Goal: Task Accomplishment & Management: Manage account settings

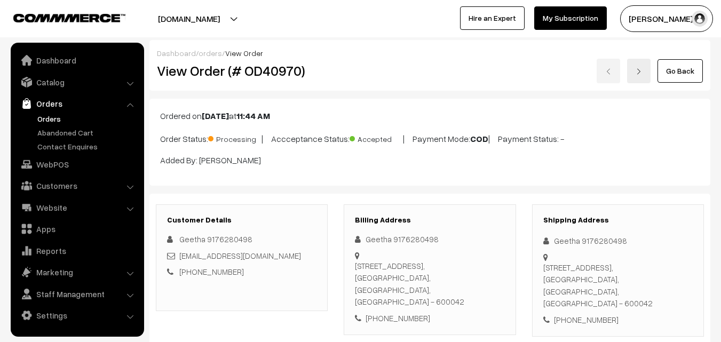
click at [52, 164] on link "WebPOS" at bounding box center [76, 164] width 127 height 19
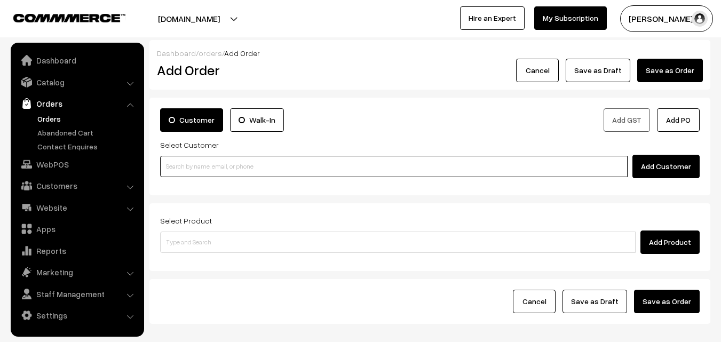
click at [204, 170] on input at bounding box center [394, 166] width 468 height 21
paste input "94441 34476"
click at [196, 159] on input "94441 34476" at bounding box center [394, 166] width 468 height 21
click at [187, 163] on input "94441 34476" at bounding box center [394, 166] width 468 height 21
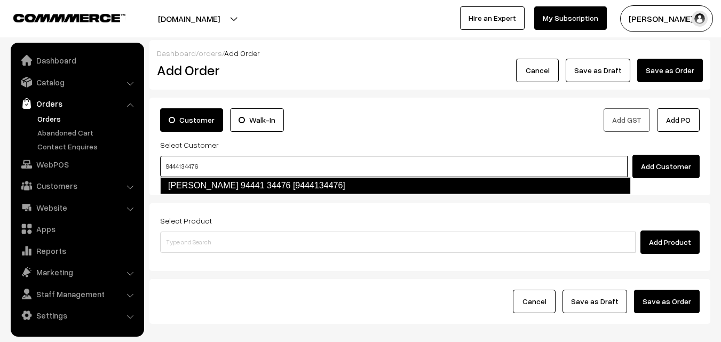
click at [176, 177] on li "Ravi Rengarajan 94441 34476 [9444134476]" at bounding box center [396, 185] width 470 height 17
type input "9444134476"
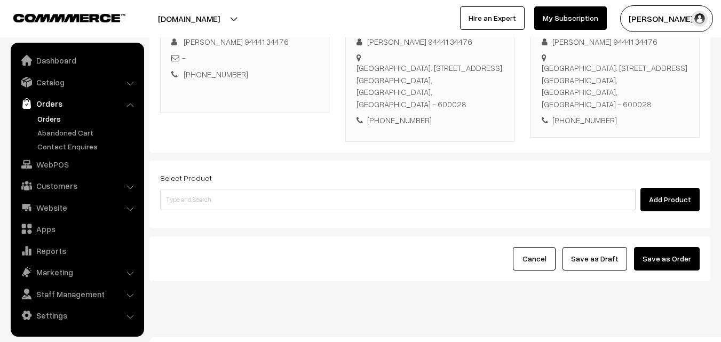
scroll to position [183, 0]
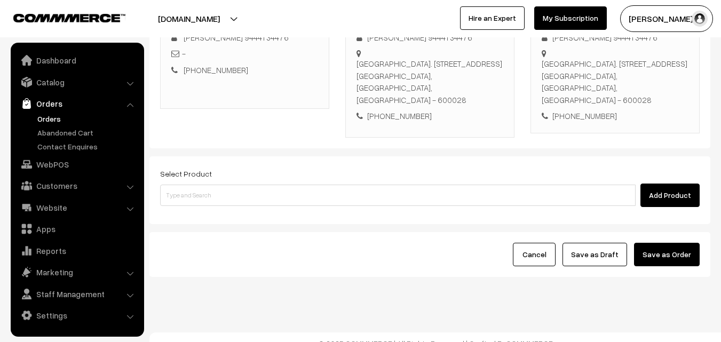
click at [291, 204] on div "Select Product Add Product" at bounding box center [429, 190] width 561 height 68
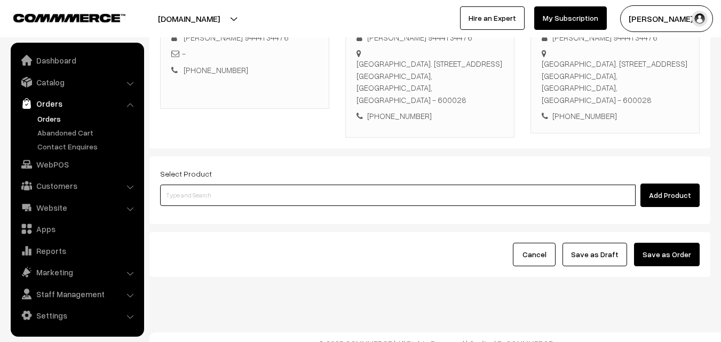
click at [299, 191] on input at bounding box center [398, 195] width 476 height 21
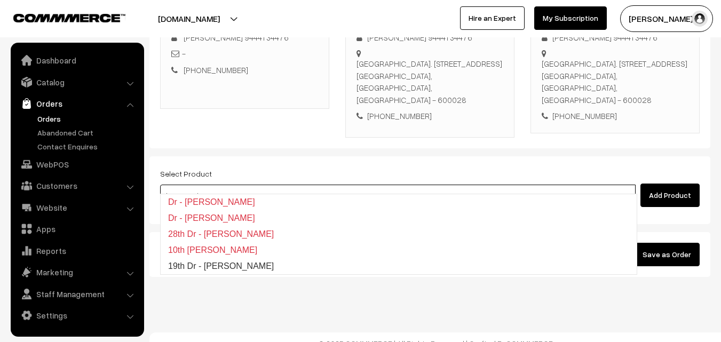
type input "19th Dr - [PERSON_NAME]"
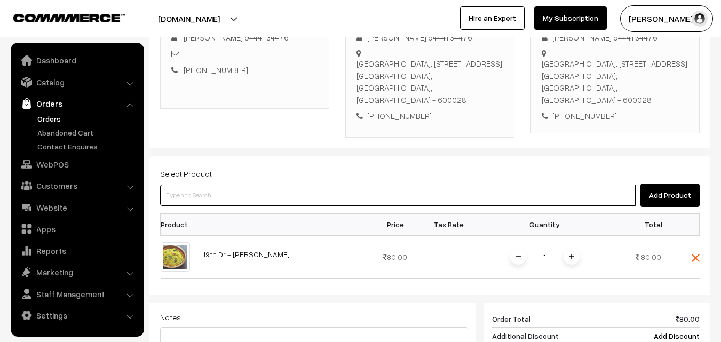
click at [300, 191] on input at bounding box center [398, 195] width 476 height 21
type input "coconut sev"
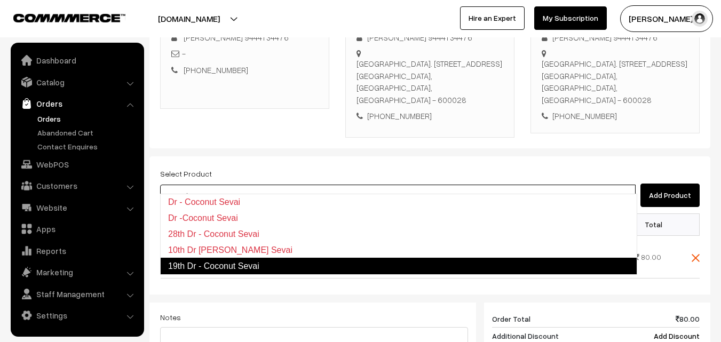
click at [274, 259] on link "19th Dr - Coconut Sevai" at bounding box center [398, 266] width 477 height 17
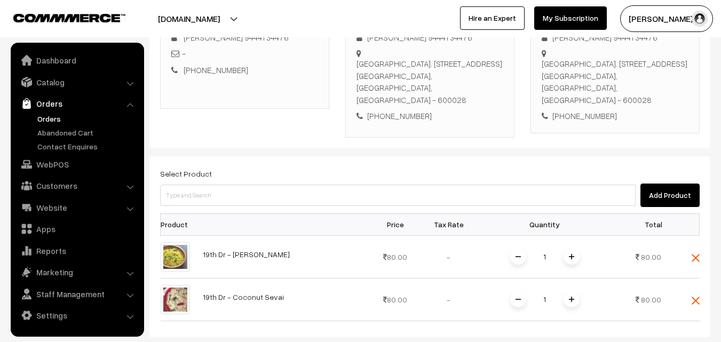
click at [250, 170] on div "Select Product Add Product" at bounding box center [430, 187] width 540 height 40
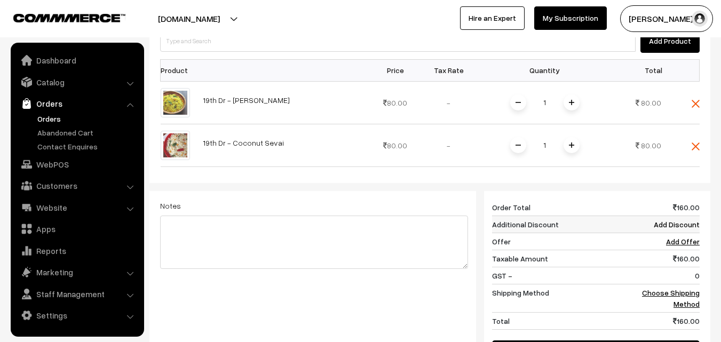
scroll to position [343, 0]
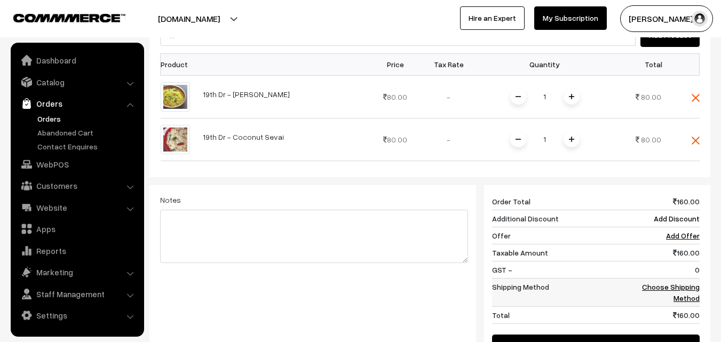
click at [685, 282] on link "Choose Shipping Method" at bounding box center [671, 292] width 58 height 20
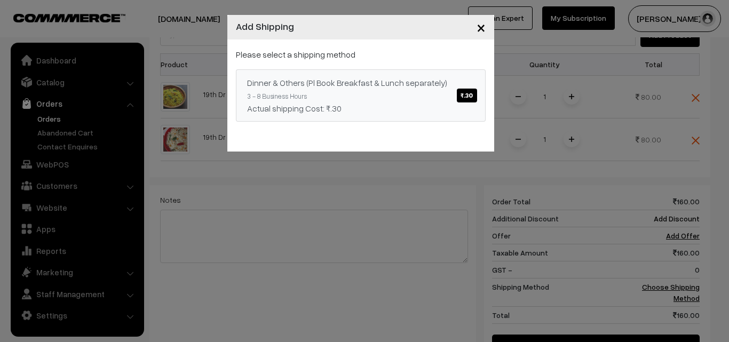
click at [409, 100] on link "Dinner & Others (Pl Book Breakfast & Lunch separately) ₹.30 3 - 8 Business Hour…" at bounding box center [361, 95] width 250 height 52
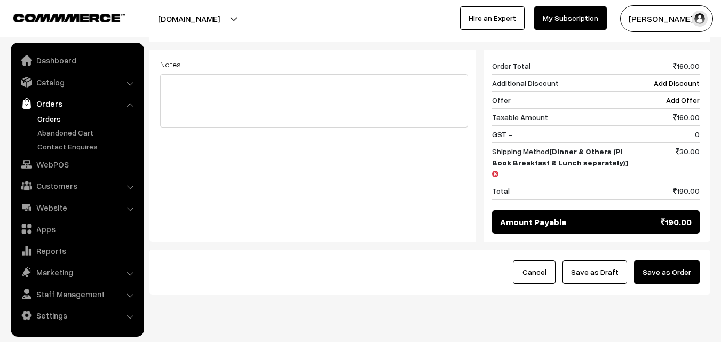
scroll to position [485, 0]
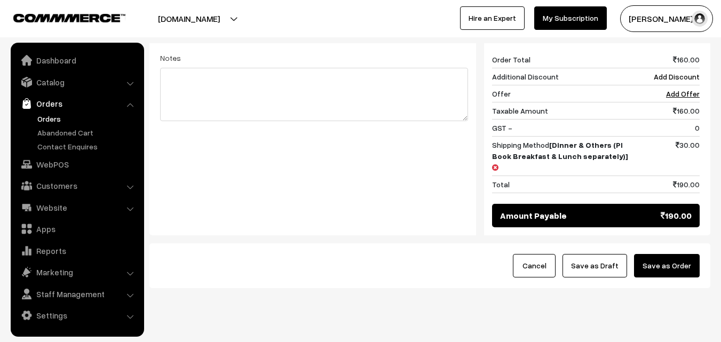
click at [595, 254] on button "Save as Draft" at bounding box center [595, 265] width 65 height 23
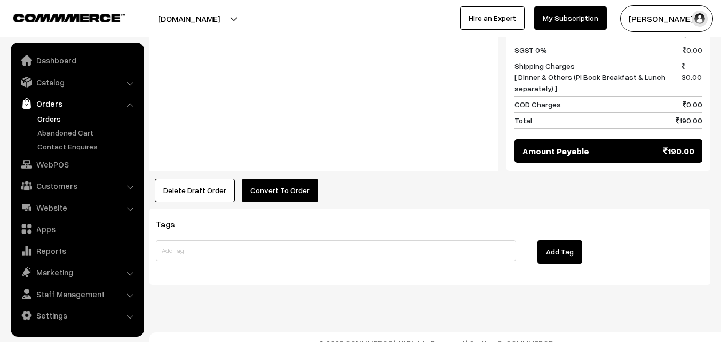
click at [272, 179] on button "Convert To Order" at bounding box center [280, 190] width 76 height 23
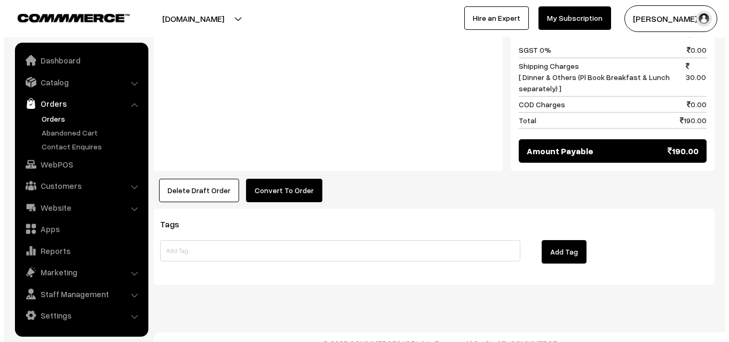
scroll to position [612, 0]
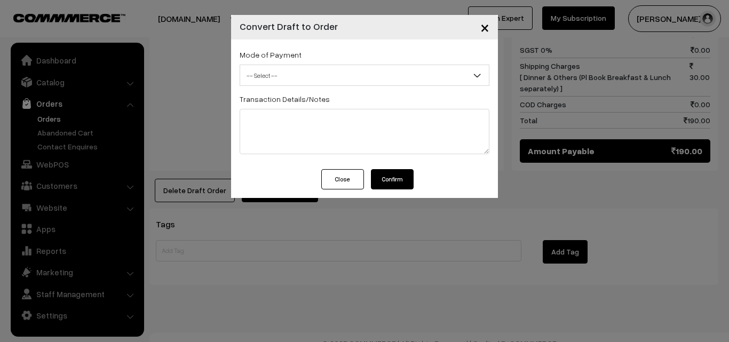
click at [369, 82] on span "-- Select --" at bounding box center [364, 75] width 249 height 19
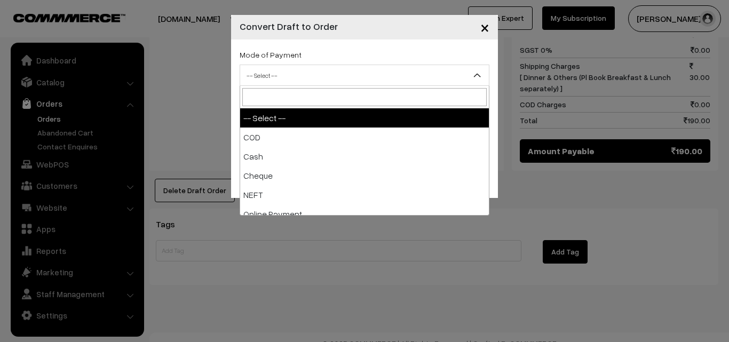
select select "2"
checkbox input "true"
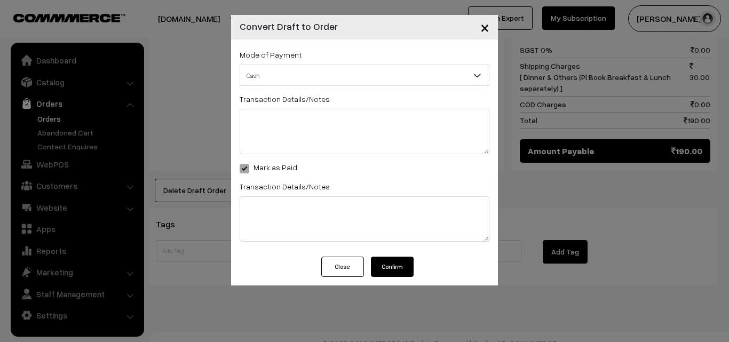
click at [389, 273] on button "Confirm" at bounding box center [392, 267] width 43 height 20
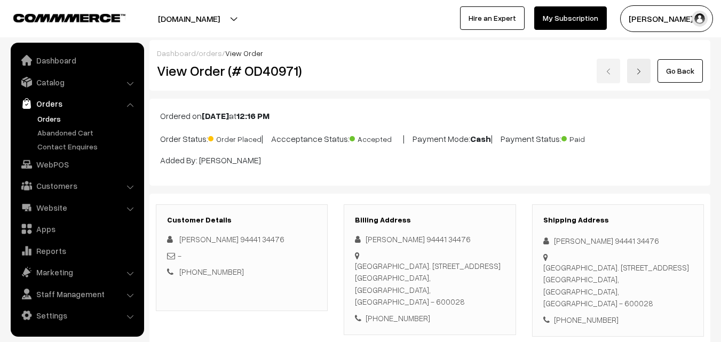
scroll to position [611, 0]
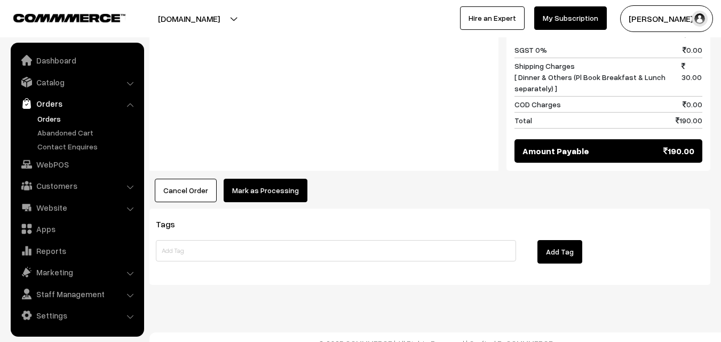
click at [284, 179] on button "Mark as Processing" at bounding box center [266, 190] width 84 height 23
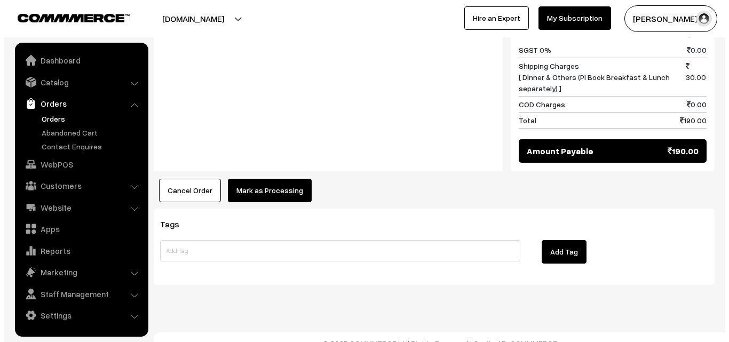
scroll to position [612, 0]
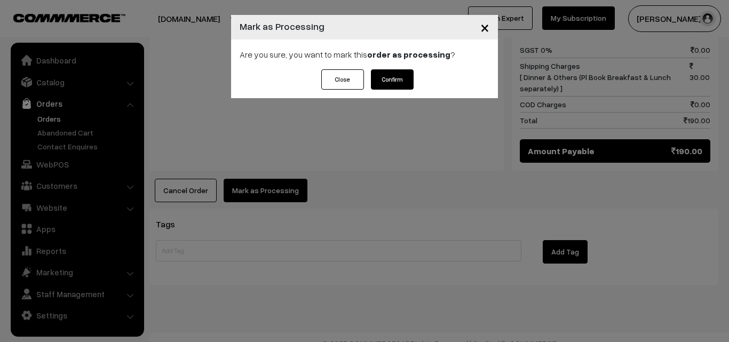
click at [387, 84] on button "Confirm" at bounding box center [392, 79] width 43 height 20
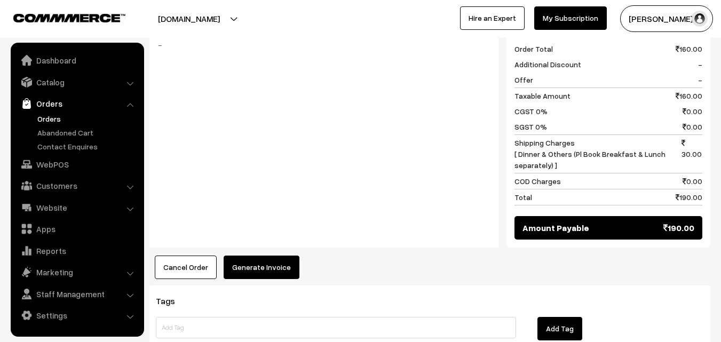
click at [271, 242] on div "Product Price Tax Rate Quantity Total 19th Dr - [PERSON_NAME] 80.00 80.00" at bounding box center [429, 50] width 561 height 457
click at [280, 261] on button "Generate Invoice" at bounding box center [262, 267] width 76 height 23
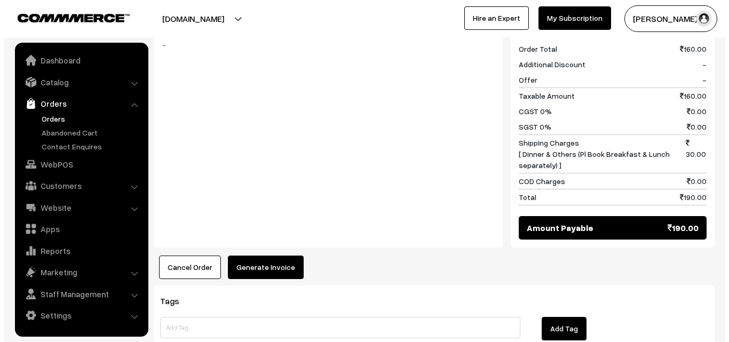
scroll to position [535, 0]
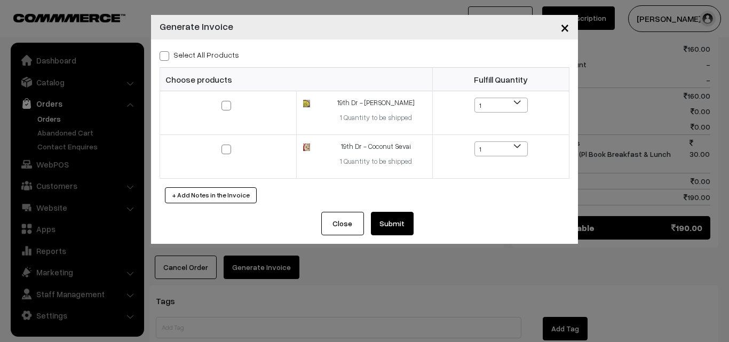
click at [215, 54] on label "Select All Products" at bounding box center [200, 54] width 80 height 11
click at [167, 54] on input "Select All Products" at bounding box center [163, 54] width 7 height 7
checkbox input "true"
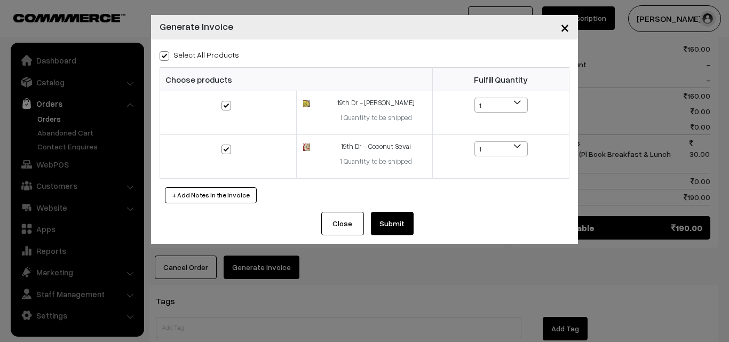
click at [387, 210] on div "Select All Products Choose products Fulfill Quantity 1 1 1 1" at bounding box center [364, 125] width 427 height 172
click at [376, 223] on button "Submit" at bounding box center [392, 223] width 43 height 23
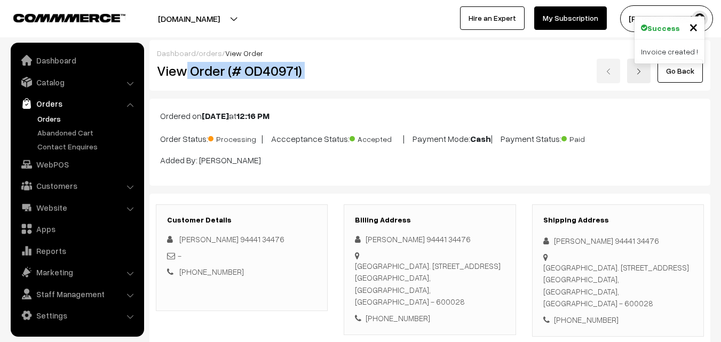
drag, startPoint x: 186, startPoint y: 69, endPoint x: 379, endPoint y: 82, distance: 193.7
click at [378, 82] on div "View Order (# OD40971) Go Back" at bounding box center [430, 71] width 562 height 25
copy div "Order (# OD40971)"
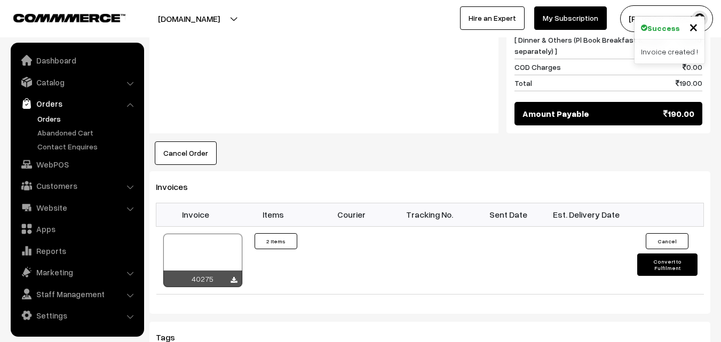
scroll to position [694, 0]
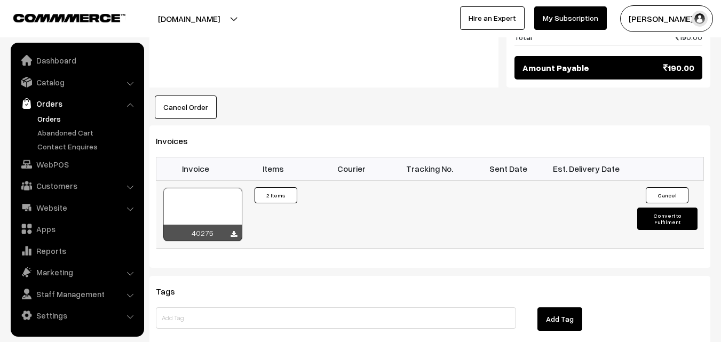
click at [199, 209] on div at bounding box center [202, 214] width 79 height 53
click at [73, 160] on link "WebPOS" at bounding box center [76, 164] width 127 height 19
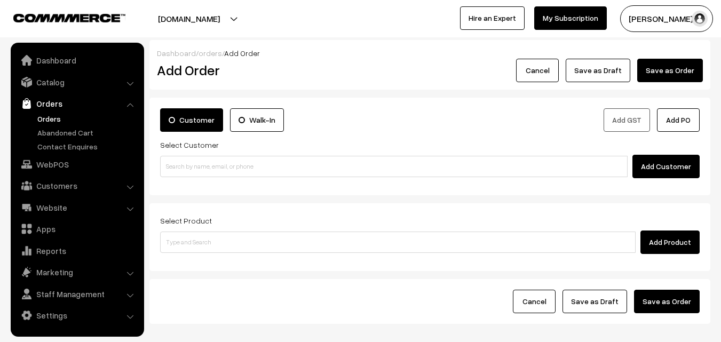
click at [190, 163] on input at bounding box center [394, 166] width 468 height 21
click at [190, 163] on input "91763 93398" at bounding box center [394, 166] width 468 height 21
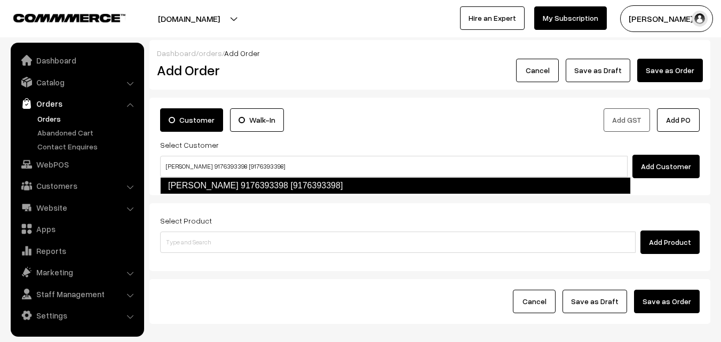
type input "PR Thiyagarajan 9176393398 [9176393398]"
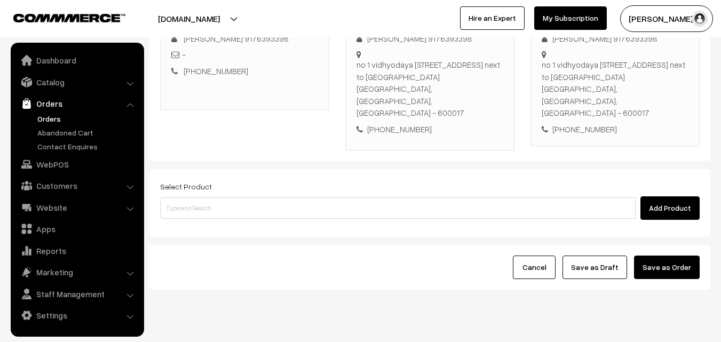
scroll to position [183, 0]
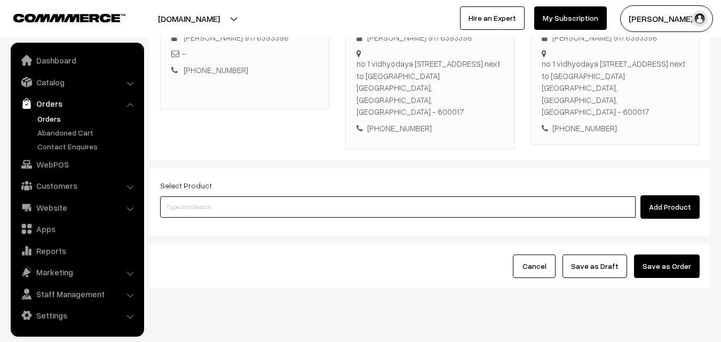
click at [287, 196] on input at bounding box center [398, 206] width 476 height 21
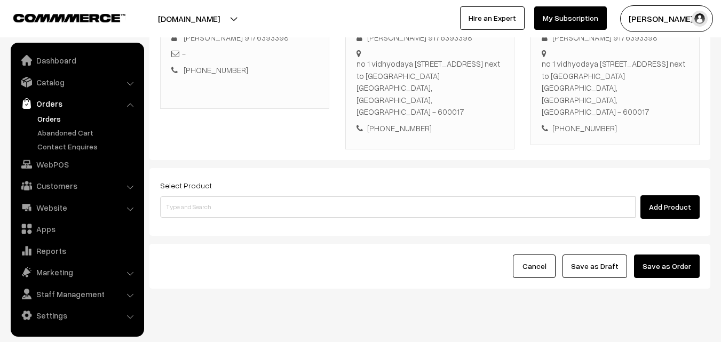
click at [352, 179] on div "Select Product Add Product" at bounding box center [430, 199] width 540 height 40
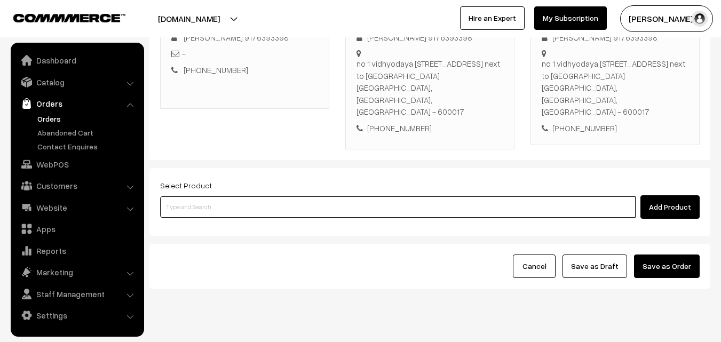
click at [354, 196] on input at bounding box center [398, 206] width 476 height 21
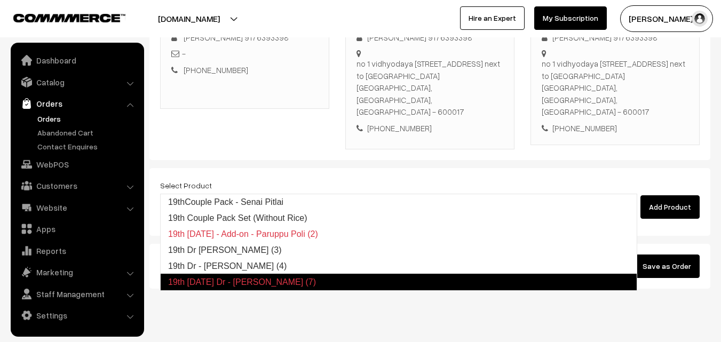
type input "19th Dr - Idly (4)"
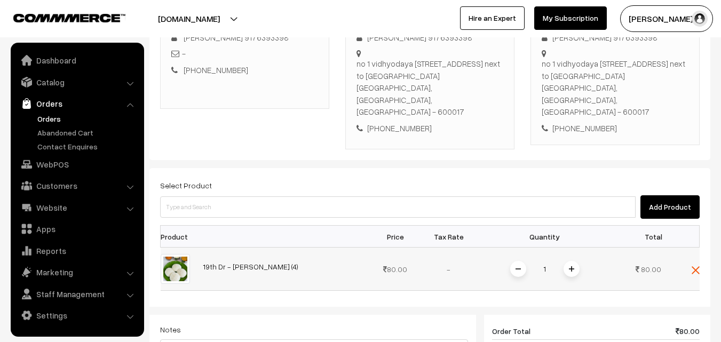
click at [693, 266] on img at bounding box center [696, 270] width 8 height 8
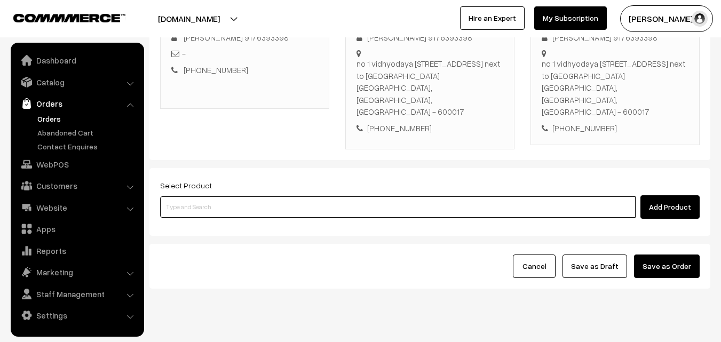
click at [492, 196] on input at bounding box center [398, 206] width 476 height 21
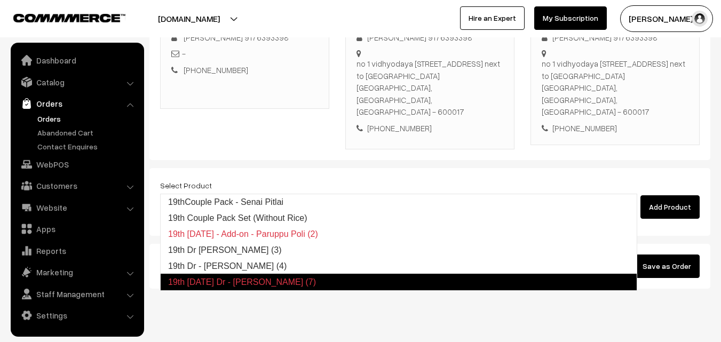
type input "19th Dr [PERSON_NAME] (3)"
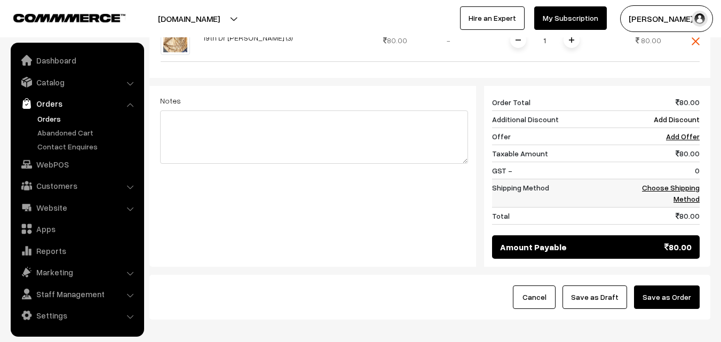
scroll to position [442, 0]
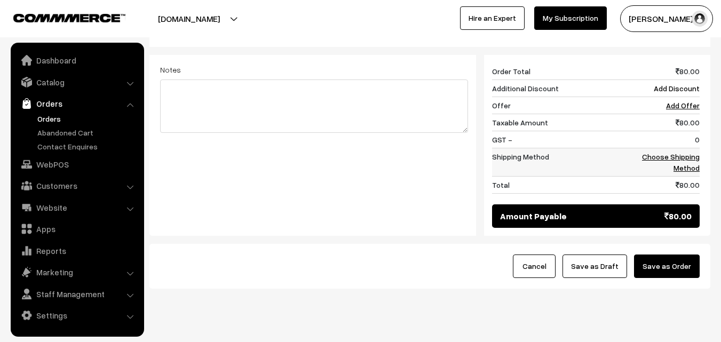
click at [691, 148] on td "Choose Shipping Method" at bounding box center [666, 162] width 66 height 28
click at [676, 152] on link "Choose Shipping Method" at bounding box center [671, 162] width 58 height 20
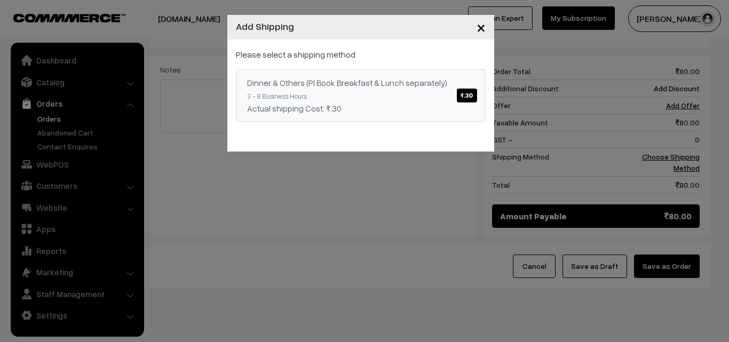
click at [369, 94] on link "Dinner & Others (Pl Book Breakfast & Lunch separately) ₹.30 3 - 8 Business Hour…" at bounding box center [361, 95] width 250 height 52
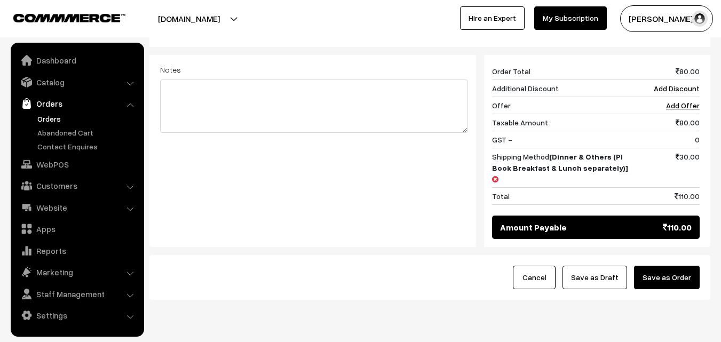
click at [601, 266] on button "Save as Draft" at bounding box center [595, 277] width 65 height 23
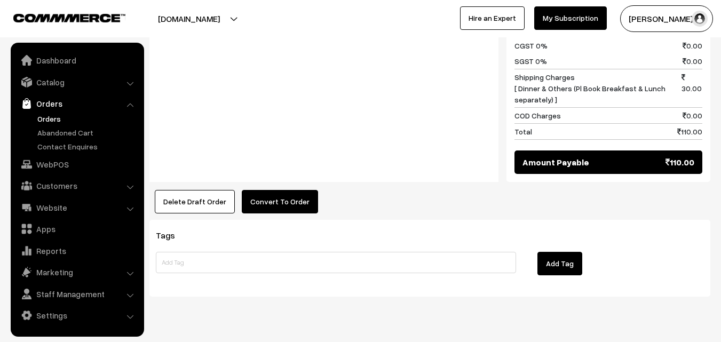
click at [286, 190] on button "Convert To Order" at bounding box center [280, 201] width 76 height 23
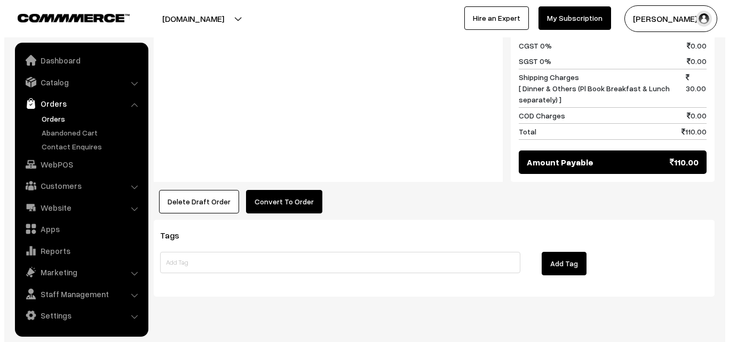
scroll to position [550, 0]
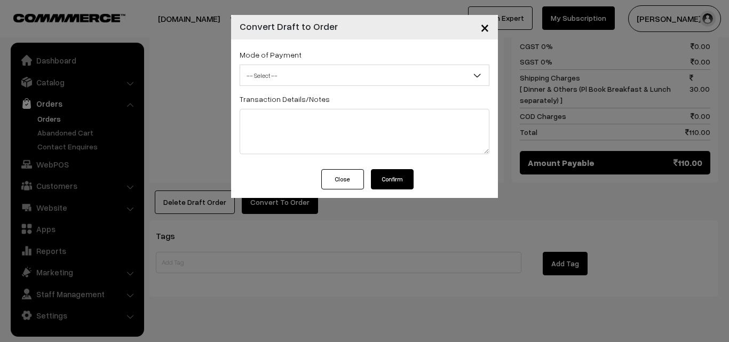
click at [332, 80] on span "-- Select --" at bounding box center [364, 75] width 249 height 19
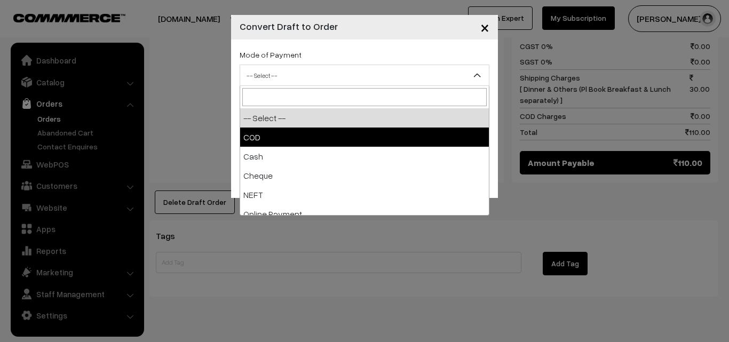
select select "1"
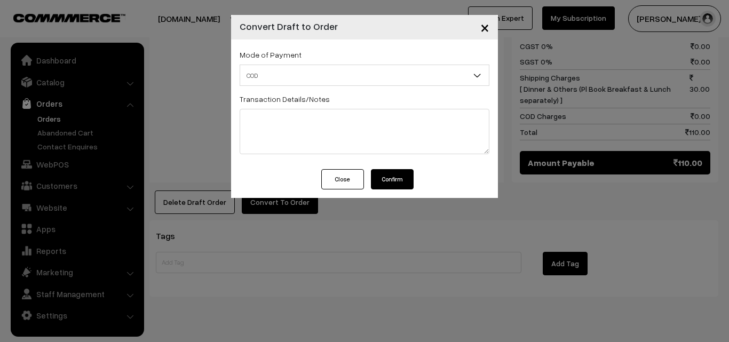
click at [404, 181] on button "Confirm" at bounding box center [392, 179] width 43 height 20
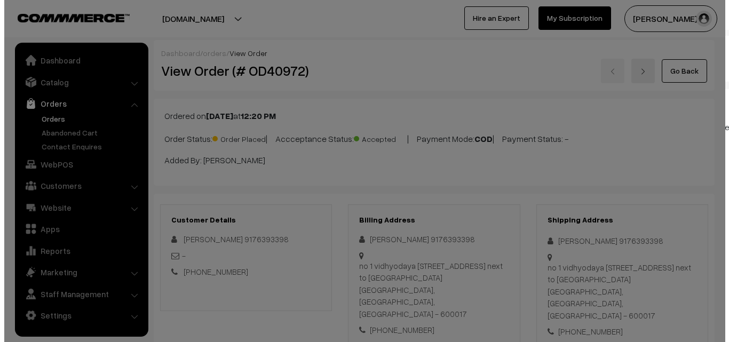
scroll to position [550, 0]
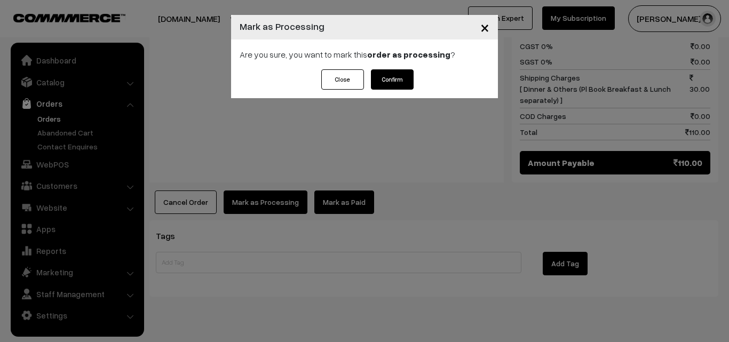
click at [392, 79] on button "Confirm" at bounding box center [392, 79] width 43 height 20
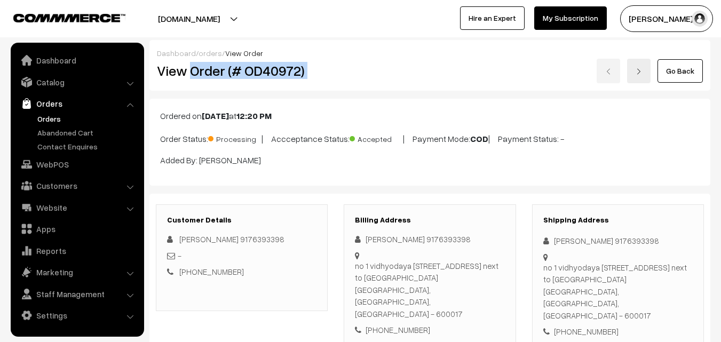
drag, startPoint x: 192, startPoint y: 72, endPoint x: 477, endPoint y: 64, distance: 285.1
click at [477, 64] on div "View Order (# OD40972) Go Back" at bounding box center [430, 71] width 562 height 25
copy div "Order (# OD40972)"
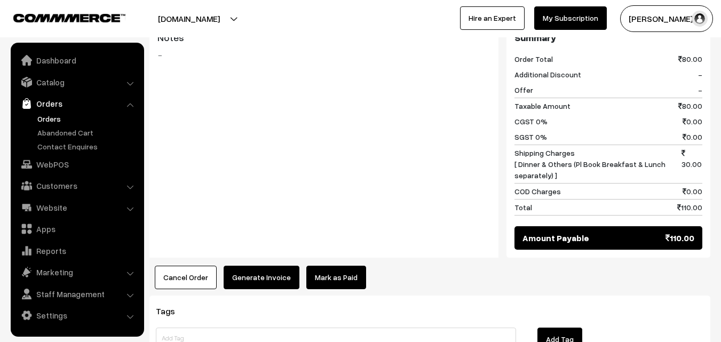
scroll to position [549, 0]
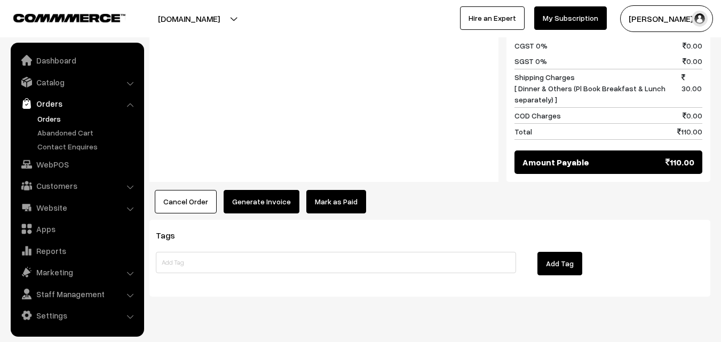
click at [275, 190] on button "Generate Invoice" at bounding box center [262, 201] width 76 height 23
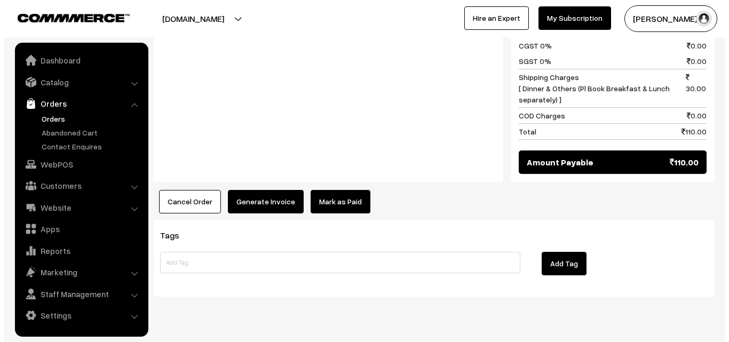
scroll to position [550, 0]
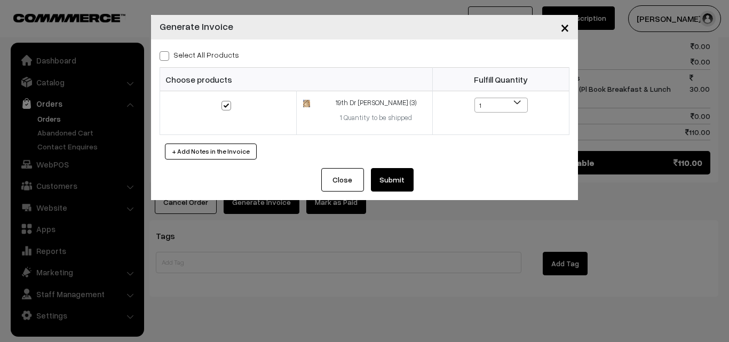
click at [408, 180] on button "Submit" at bounding box center [392, 179] width 43 height 23
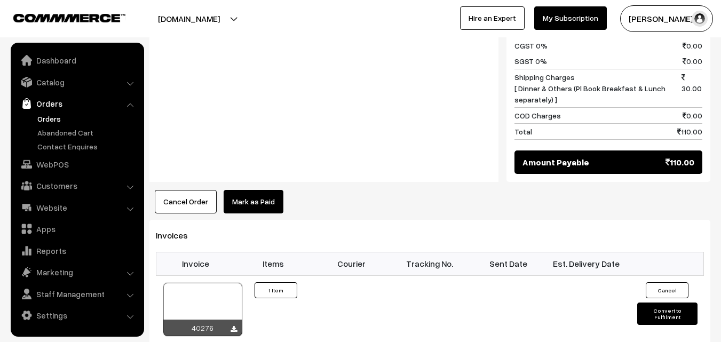
scroll to position [549, 0]
click at [224, 283] on div at bounding box center [202, 309] width 79 height 53
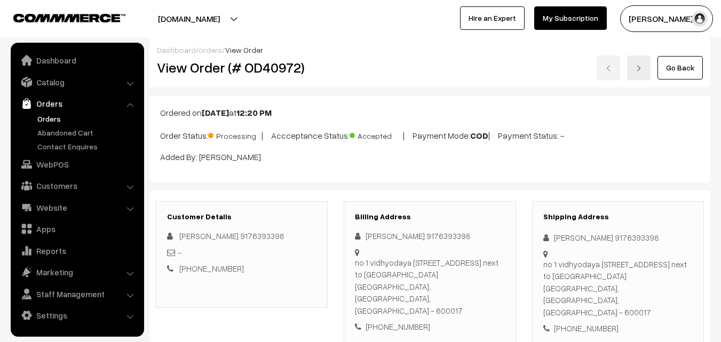
scroll to position [0, 0]
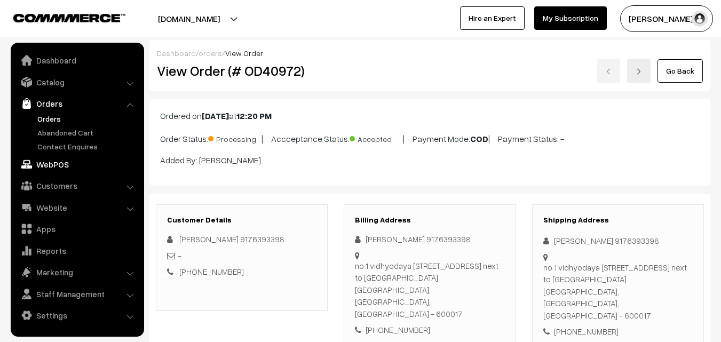
click at [60, 162] on link "WebPOS" at bounding box center [76, 164] width 127 height 19
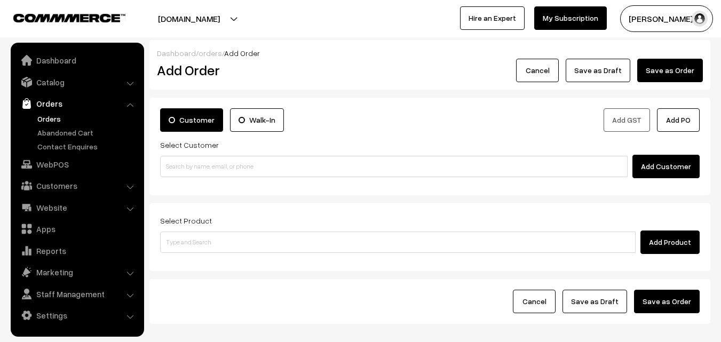
click at [61, 116] on link "Orders" at bounding box center [88, 118] width 106 height 11
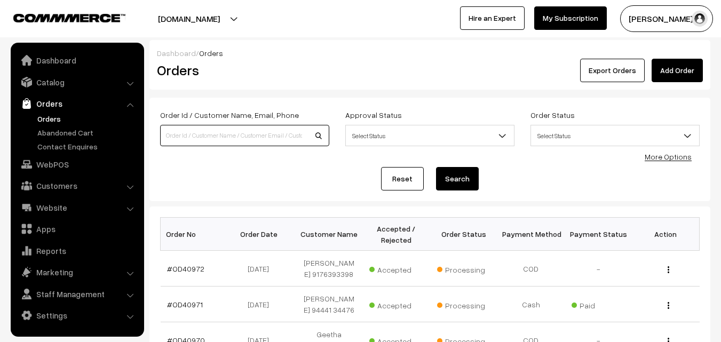
click at [213, 144] on input at bounding box center [244, 135] width 169 height 21
paste input "98842 11224"
type input "9884211224"
click at [436, 167] on button "Search" at bounding box center [457, 178] width 43 height 23
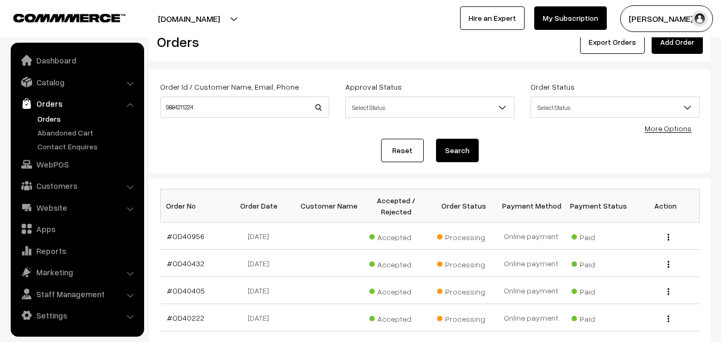
scroll to position [53, 0]
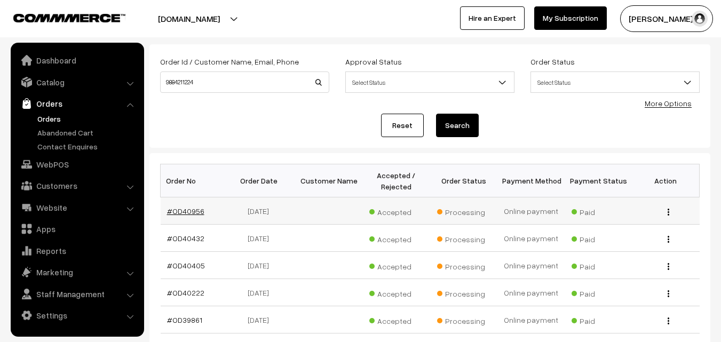
click at [184, 210] on link "#OD40956" at bounding box center [185, 211] width 37 height 9
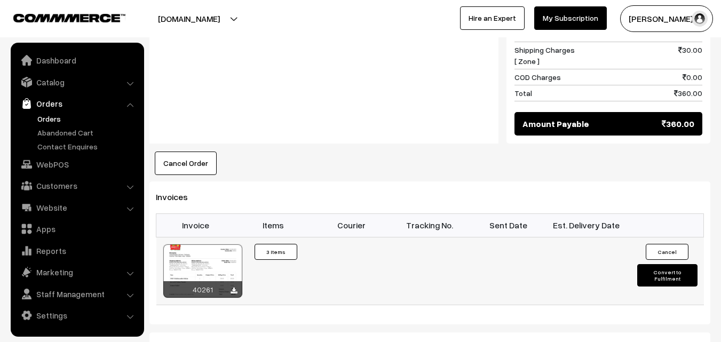
scroll to position [694, 0]
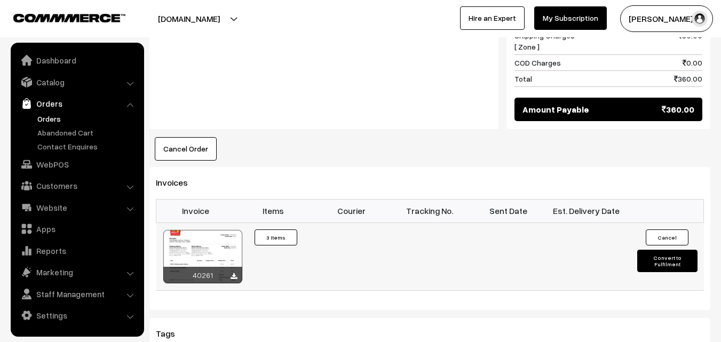
click at [223, 238] on div at bounding box center [202, 256] width 79 height 53
click at [50, 120] on link "Orders" at bounding box center [88, 118] width 106 height 11
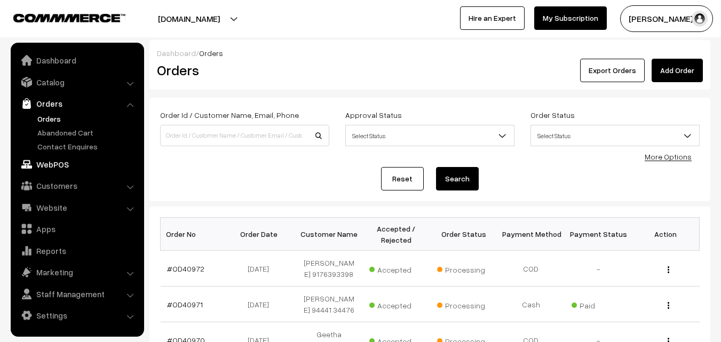
click at [58, 169] on link "WebPOS" at bounding box center [76, 164] width 127 height 19
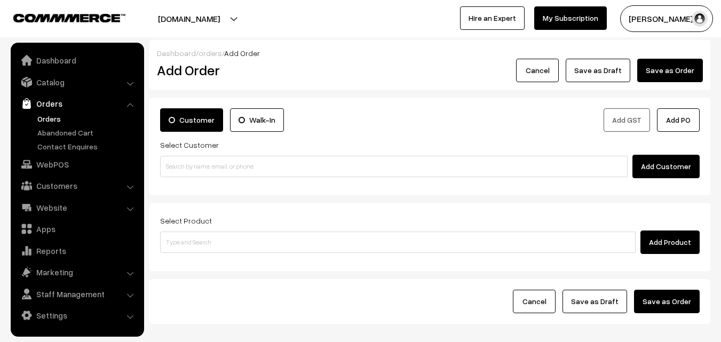
click at [244, 164] on input at bounding box center [394, 166] width 468 height 21
click at [204, 159] on input "99417 08308" at bounding box center [394, 166] width 468 height 21
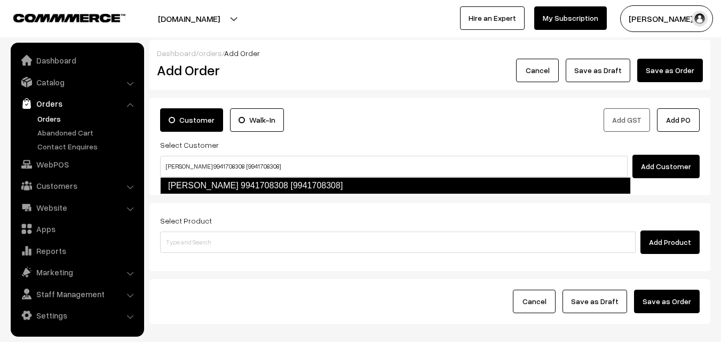
type input "Sivakumar 9941708308 [9941708308]"
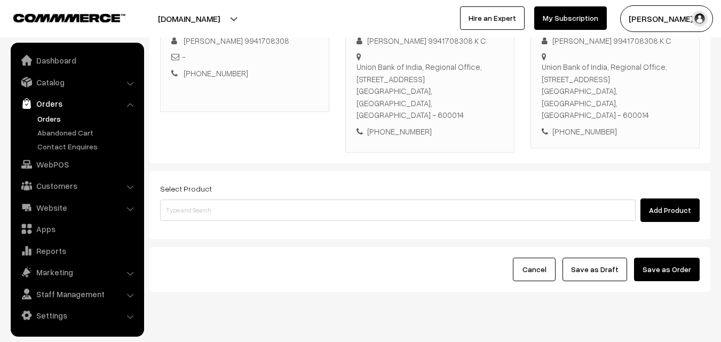
scroll to position [183, 0]
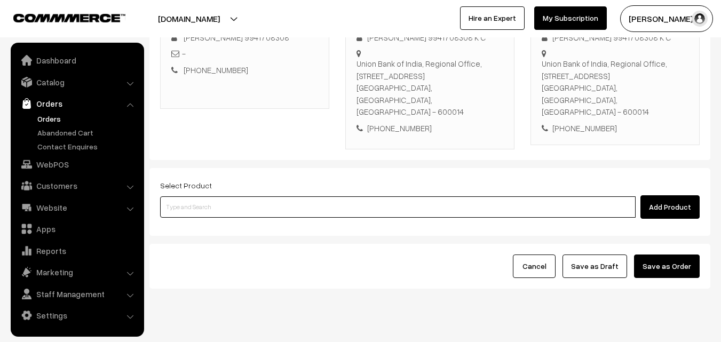
click at [416, 196] on input at bounding box center [398, 206] width 476 height 21
click at [330, 196] on input at bounding box center [398, 206] width 476 height 21
click at [326, 196] on input at bounding box center [398, 206] width 476 height 21
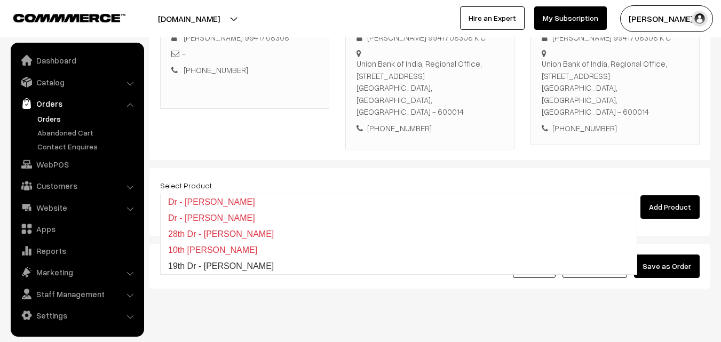
type input "19th Dr - [PERSON_NAME]"
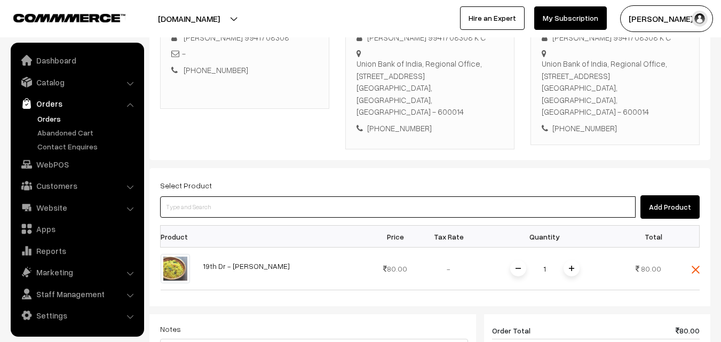
click at [326, 196] on input at bounding box center [398, 206] width 476 height 21
type input "Bf - Idly (4)"
paste input "19th Dr - [PERSON_NAME] (4)"
type input "19th Dr - [PERSON_NAME] (4)"
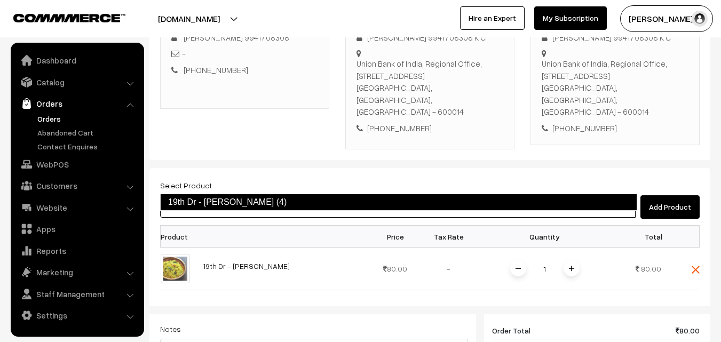
click at [227, 196] on input "19th Dr - [PERSON_NAME] (4)" at bounding box center [398, 206] width 476 height 21
click at [234, 200] on link "19th Dr - [PERSON_NAME] (4)" at bounding box center [398, 202] width 477 height 17
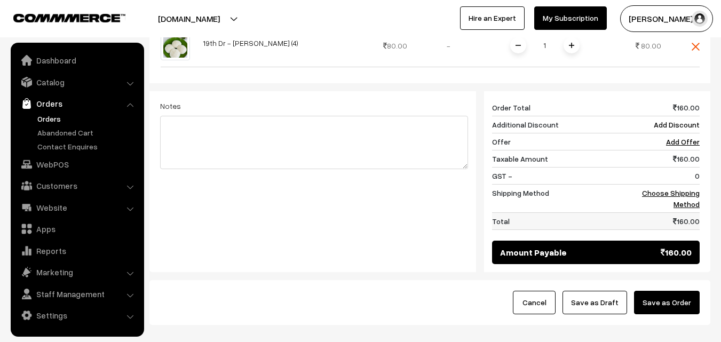
scroll to position [449, 0]
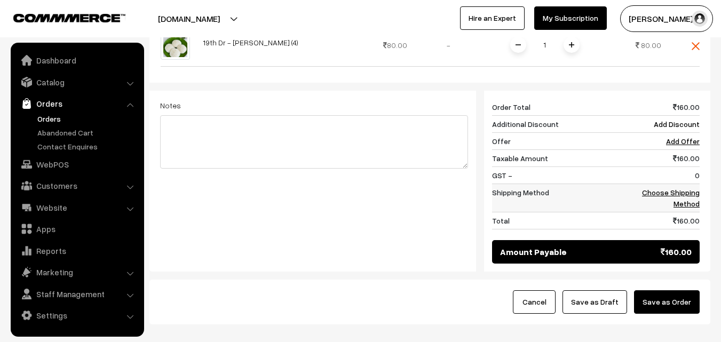
click at [693, 188] on link "Choose Shipping Method" at bounding box center [671, 198] width 58 height 20
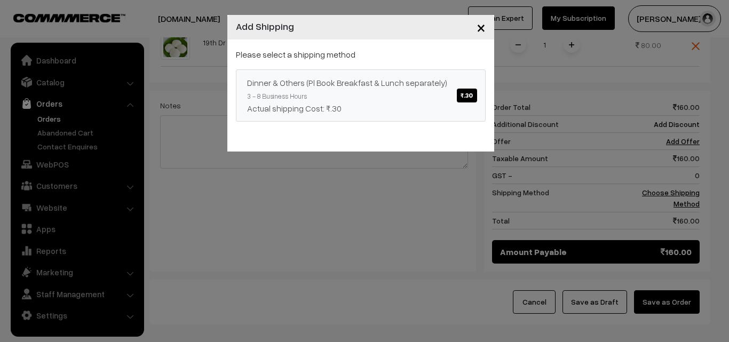
click at [365, 75] on link "Dinner & Others (Pl Book Breakfast & Lunch separately) ₹.30 3 - 8 Business Hour…" at bounding box center [361, 95] width 250 height 52
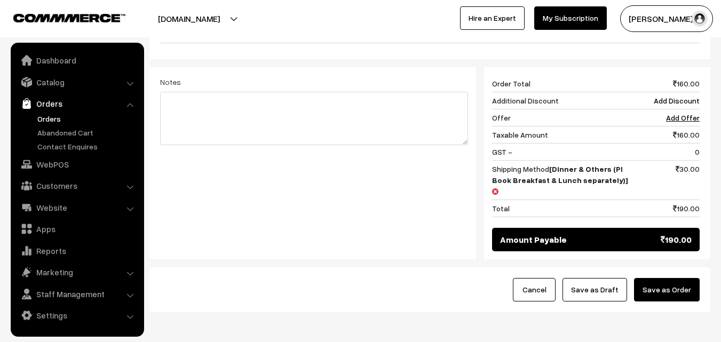
scroll to position [485, 0]
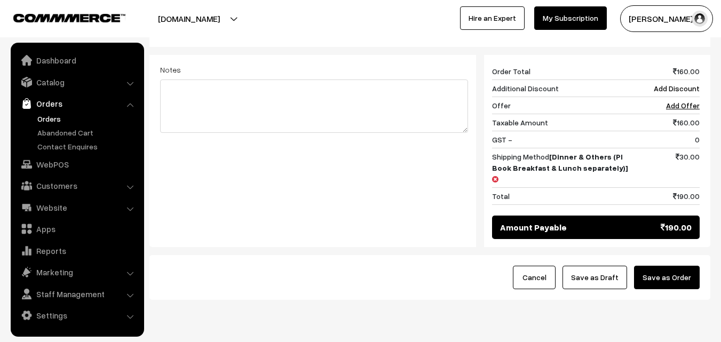
click at [598, 266] on button "Save as Draft" at bounding box center [595, 277] width 65 height 23
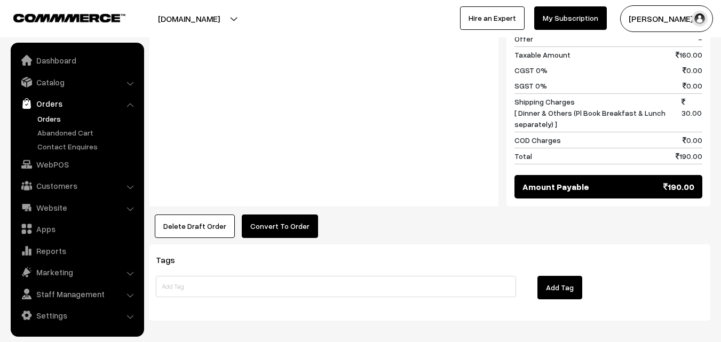
click at [290, 215] on button "Convert To Order" at bounding box center [280, 226] width 76 height 23
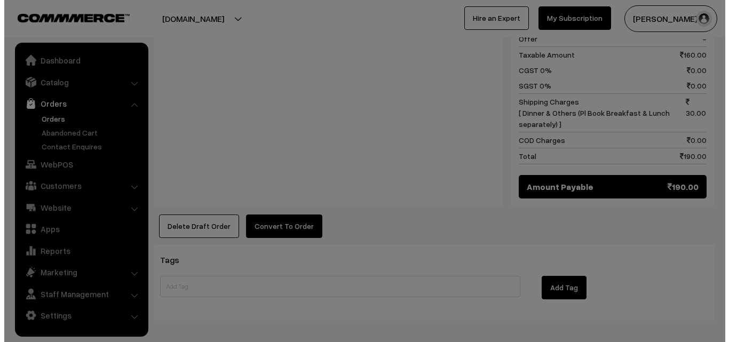
scroll to position [589, 0]
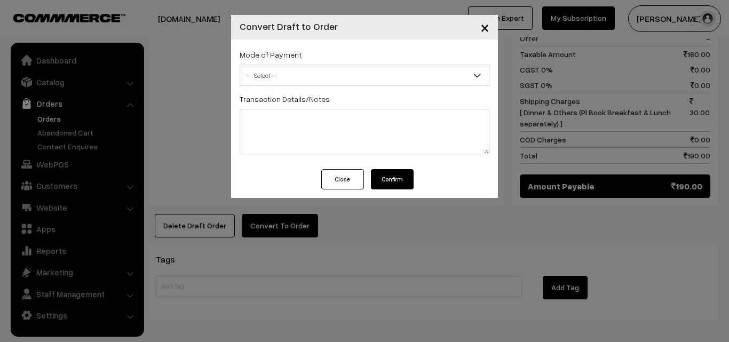
click at [304, 70] on span "-- Select --" at bounding box center [364, 75] width 249 height 19
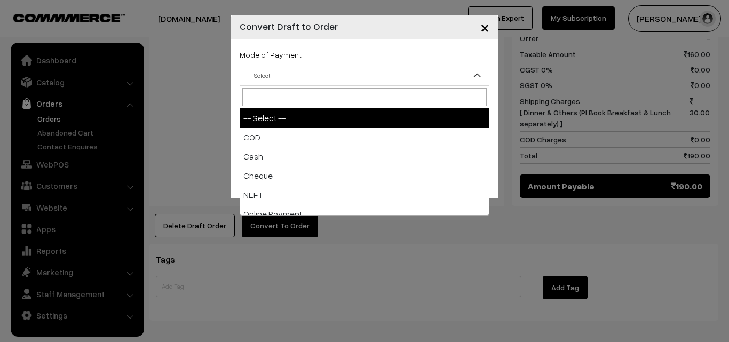
select select "1"
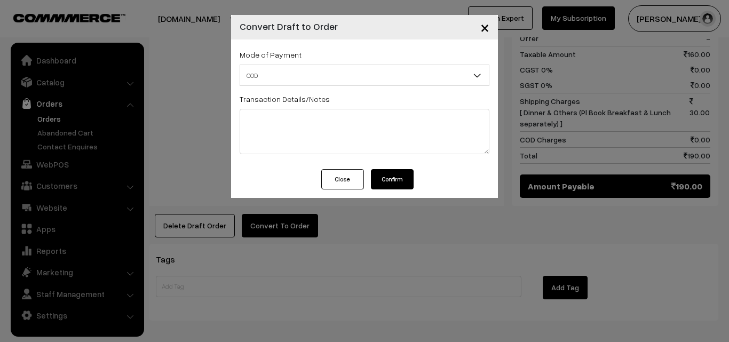
click at [398, 188] on button "Confirm" at bounding box center [392, 179] width 43 height 20
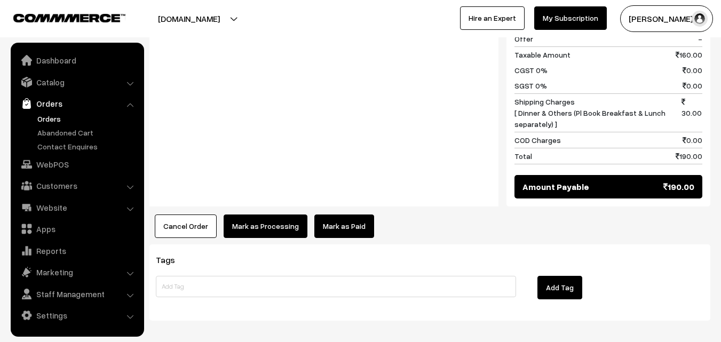
click at [276, 215] on button "Mark as Processing" at bounding box center [266, 226] width 84 height 23
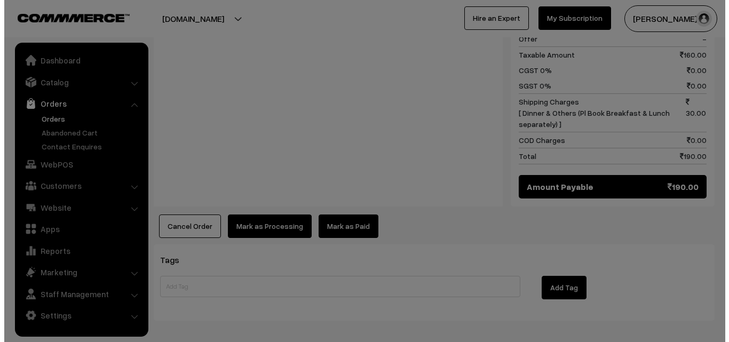
scroll to position [589, 0]
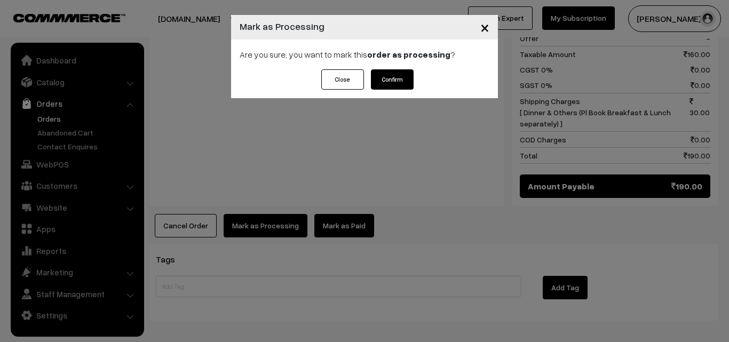
click at [380, 77] on button "Confirm" at bounding box center [392, 79] width 43 height 20
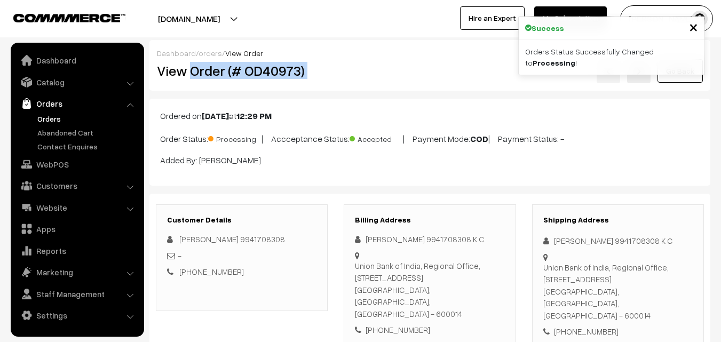
drag, startPoint x: 197, startPoint y: 67, endPoint x: 381, endPoint y: 76, distance: 183.3
click at [383, 77] on div "View Order (# OD40973) Go Back" at bounding box center [430, 71] width 562 height 25
copy div "Order (# OD40973)"
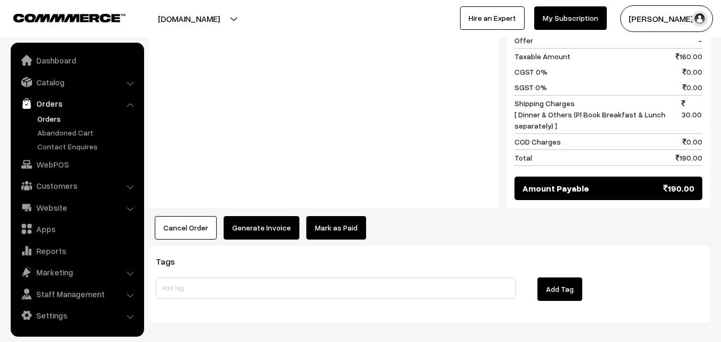
scroll to position [611, 0]
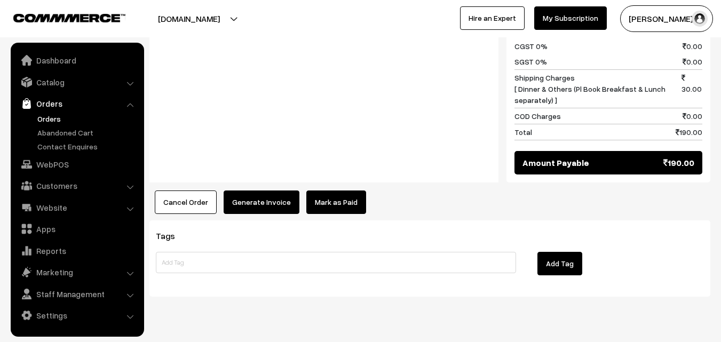
click at [260, 191] on button "Generate Invoice" at bounding box center [262, 202] width 76 height 23
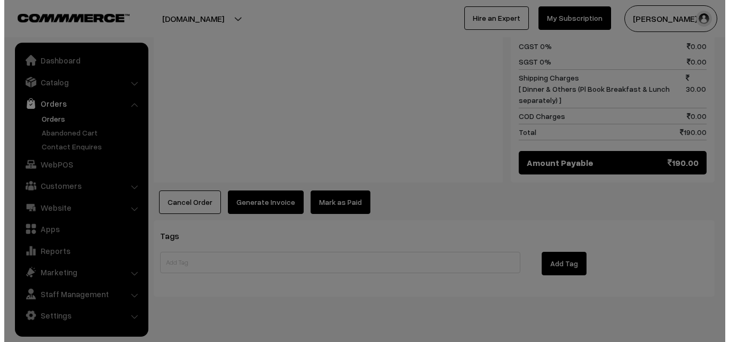
scroll to position [613, 0]
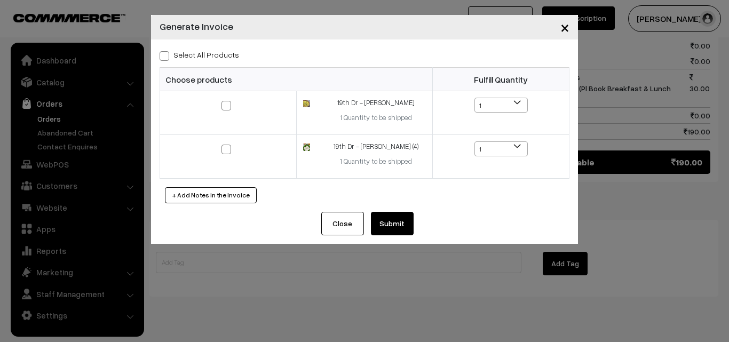
click at [389, 205] on div "Select All Products Choose products Fulfill Quantity 1 1 1 1" at bounding box center [364, 125] width 427 height 172
click at [229, 56] on label "Select All Products" at bounding box center [200, 54] width 80 height 11
click at [167, 56] on input "Select All Products" at bounding box center [163, 54] width 7 height 7
checkbox input "true"
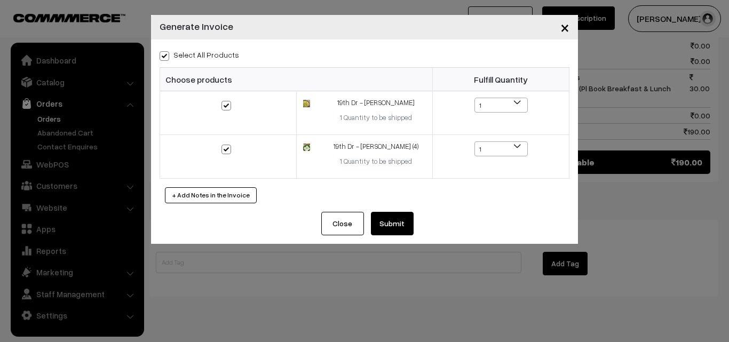
checkbox input "true"
click at [397, 225] on button "Submit" at bounding box center [392, 223] width 43 height 23
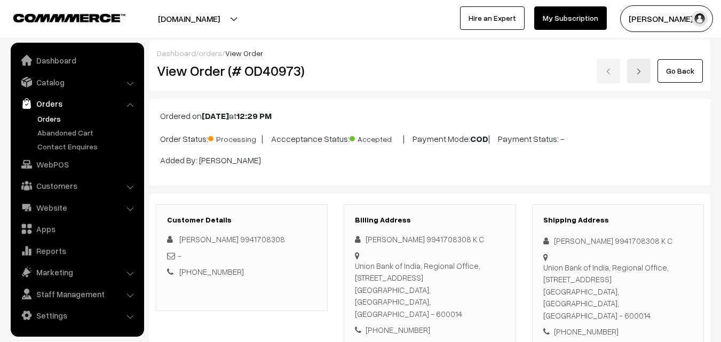
scroll to position [611, 0]
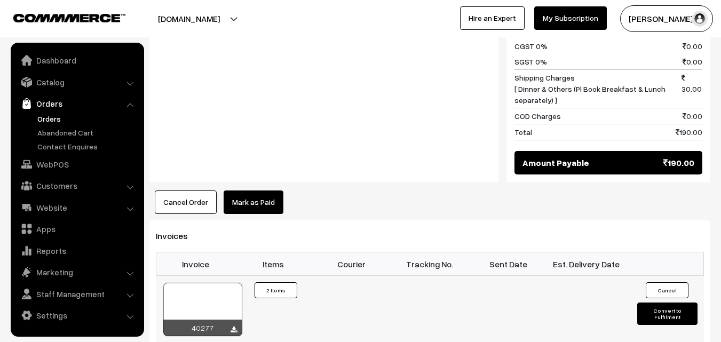
click at [211, 283] on div at bounding box center [202, 309] width 79 height 53
click at [69, 165] on link "WebPOS" at bounding box center [76, 164] width 127 height 19
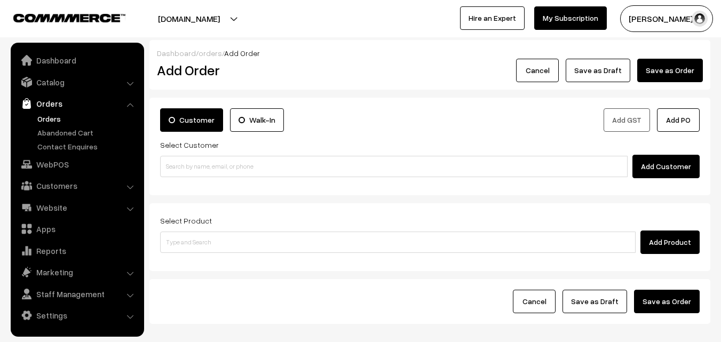
click at [198, 158] on input at bounding box center [394, 166] width 468 height 21
click at [188, 171] on input "93810 38324" at bounding box center [394, 166] width 468 height 21
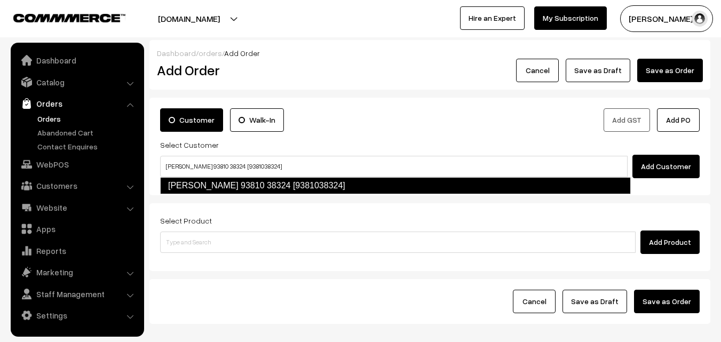
type input "[PERSON_NAME] 93810 38324 [9381038324]"
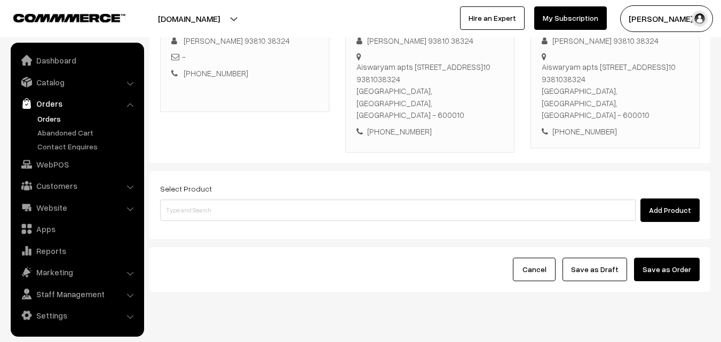
scroll to position [183, 0]
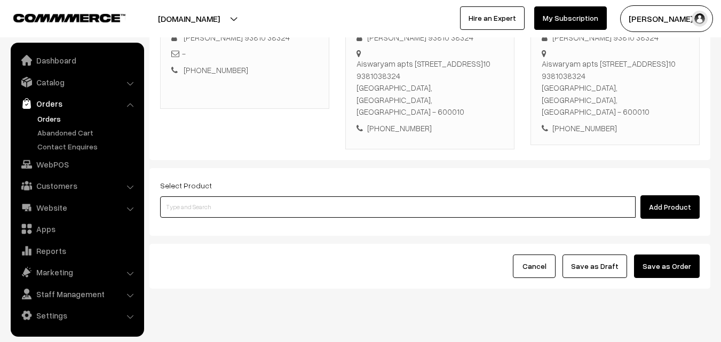
click at [346, 196] on input at bounding box center [398, 206] width 476 height 21
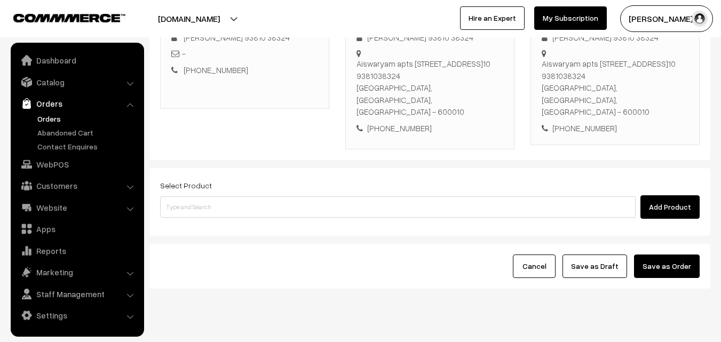
click at [290, 179] on div "Select Product Add Product" at bounding box center [430, 199] width 540 height 40
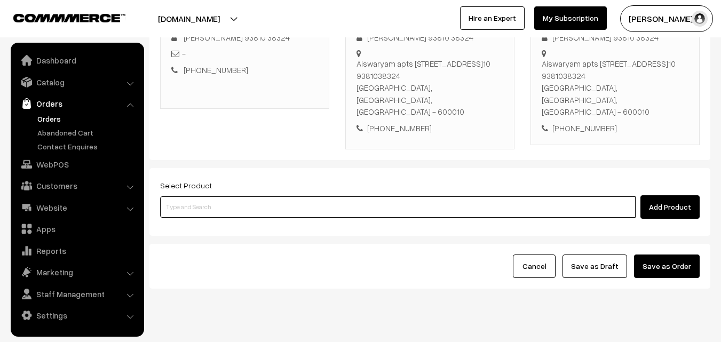
click at [328, 196] on input at bounding box center [398, 206] width 476 height 21
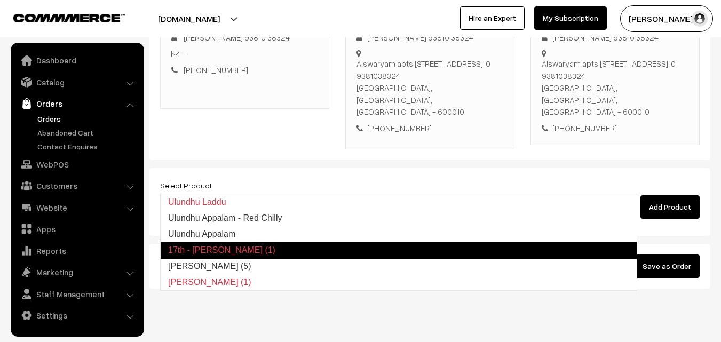
type input "Ulundhu Appalam"
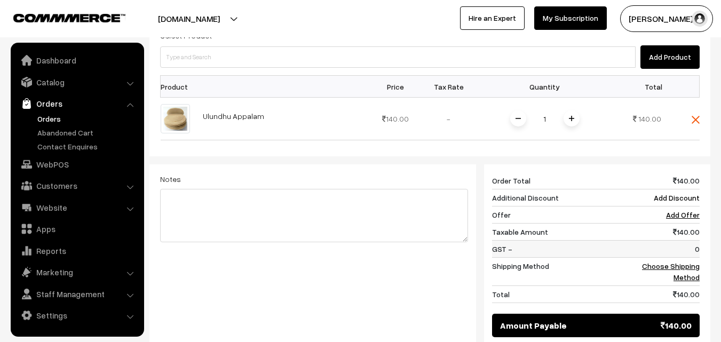
scroll to position [343, 0]
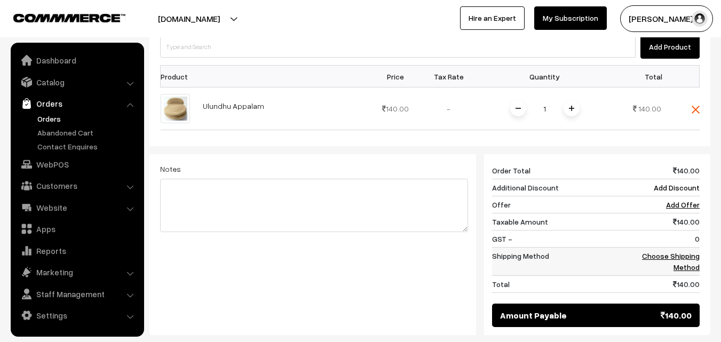
click at [685, 251] on link "Choose Shipping Method" at bounding box center [671, 261] width 58 height 20
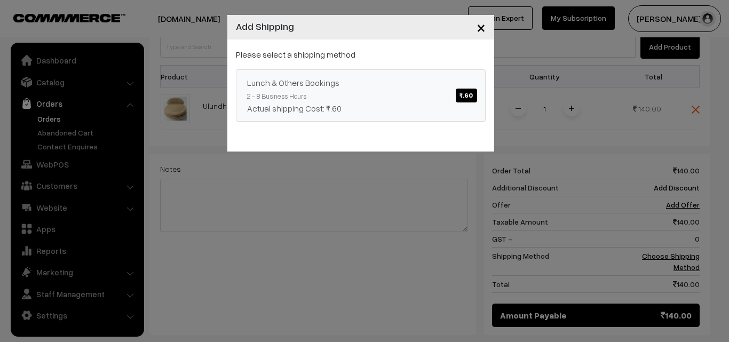
click at [367, 114] on div "Actual shipping Cost: ₹.60" at bounding box center [360, 108] width 227 height 13
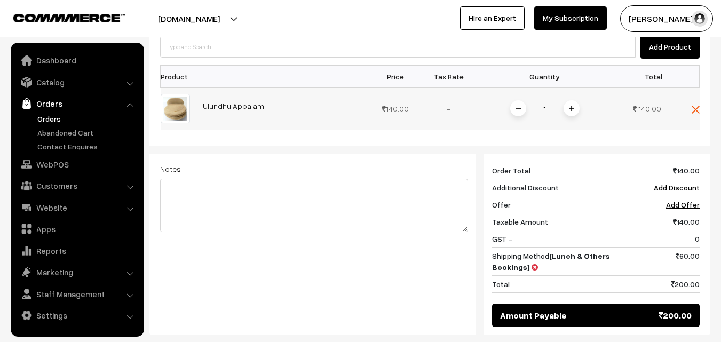
click at [567, 100] on span at bounding box center [572, 108] width 16 height 16
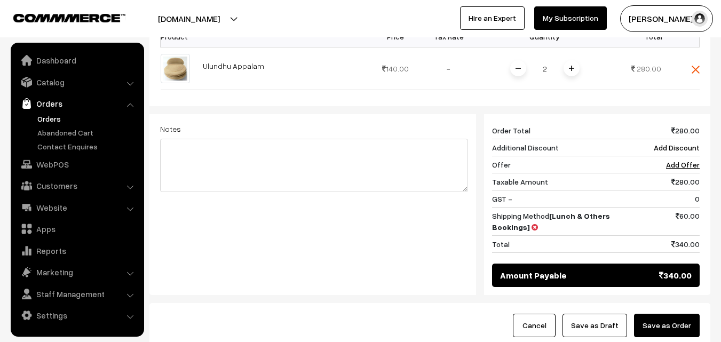
scroll to position [442, 0]
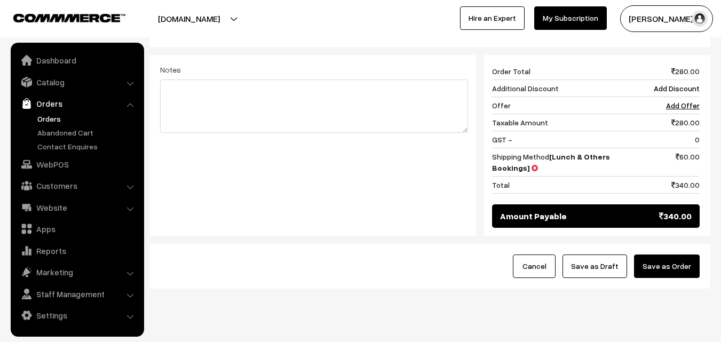
click at [592, 255] on button "Save as Draft" at bounding box center [595, 266] width 65 height 23
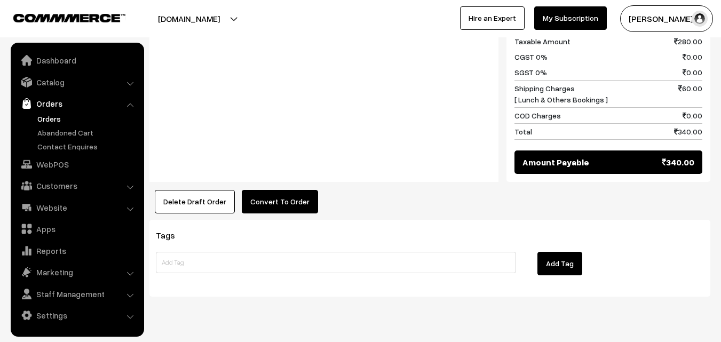
click at [293, 190] on button "Convert To Order" at bounding box center [280, 201] width 76 height 23
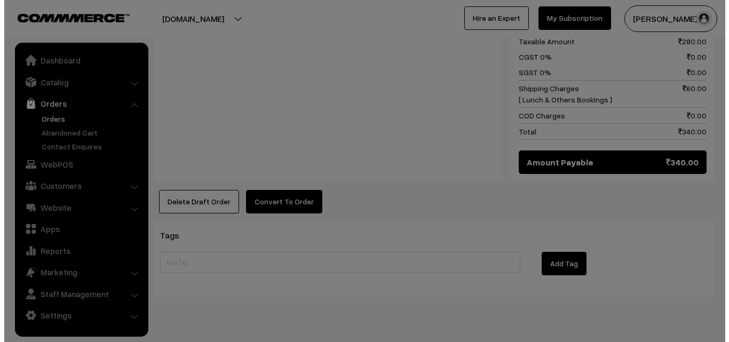
scroll to position [538, 0]
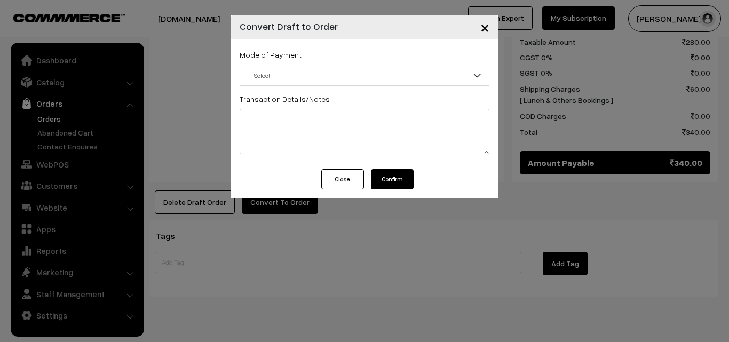
click at [304, 67] on span "-- Select --" at bounding box center [364, 75] width 249 height 19
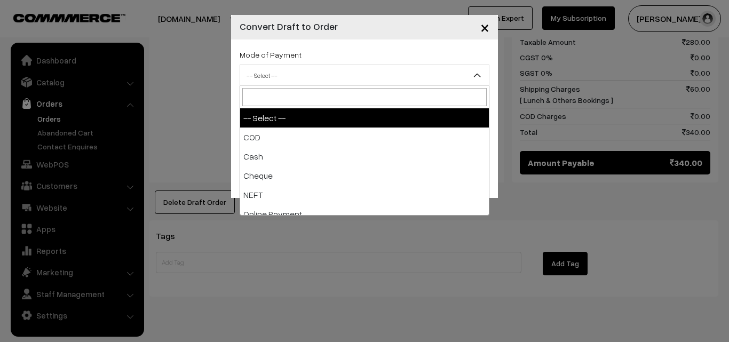
select select "2"
checkbox input "true"
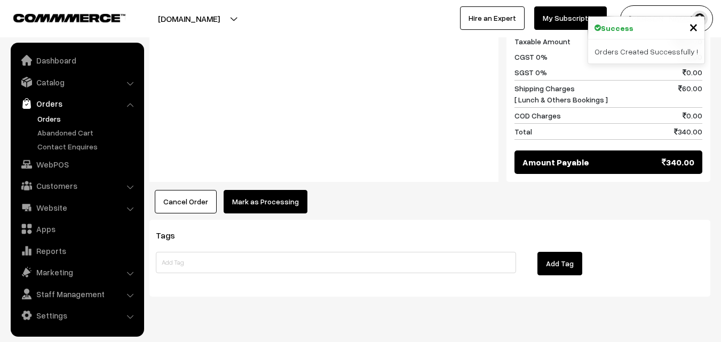
click at [278, 163] on div "Product Price Tax Rate Quantity Total Ulundhu Appalam 140.00 - -" at bounding box center [429, 22] width 561 height 384
click at [275, 190] on button "Mark as Processing" at bounding box center [266, 201] width 84 height 23
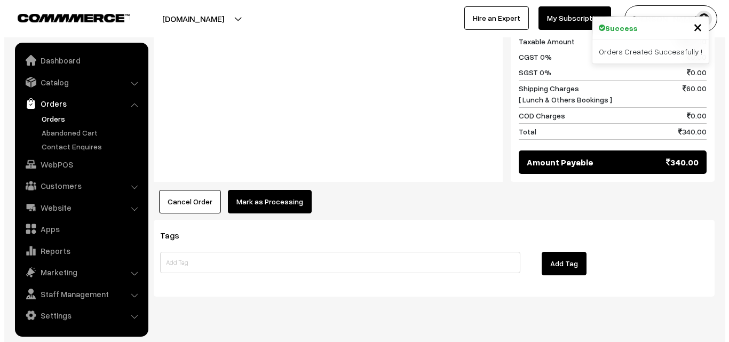
scroll to position [538, 0]
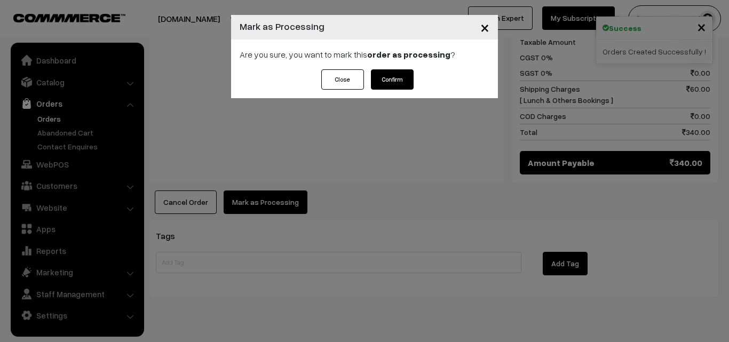
click at [404, 88] on button "Confirm" at bounding box center [392, 79] width 43 height 20
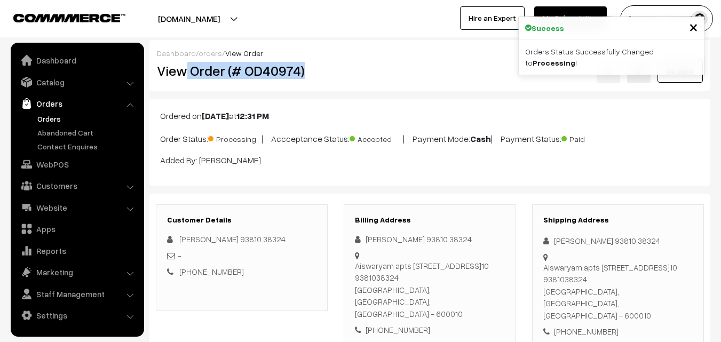
drag, startPoint x: 185, startPoint y: 74, endPoint x: 328, endPoint y: 82, distance: 142.7
click at [328, 82] on div "View Order (# OD40974)" at bounding box center [242, 71] width 187 height 25
copy h2 "Order (# OD40974)"
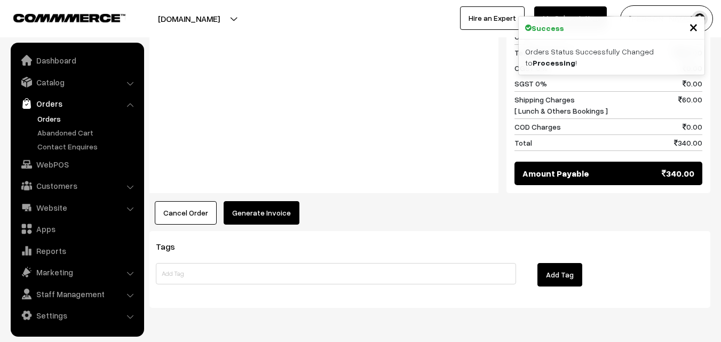
scroll to position [534, 0]
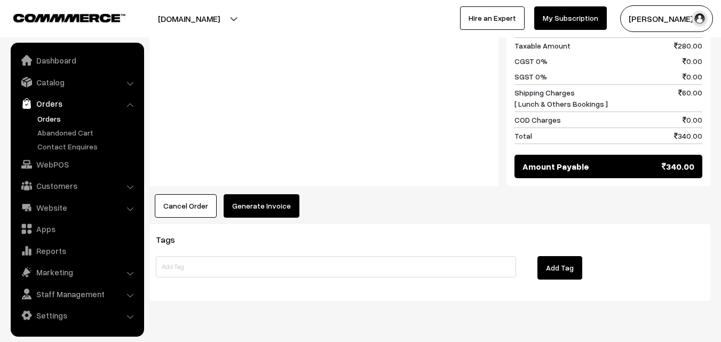
click at [261, 194] on button "Generate Invoice" at bounding box center [262, 205] width 76 height 23
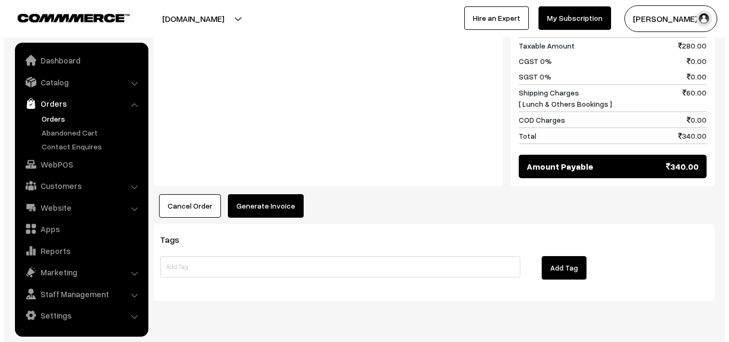
scroll to position [534, 0]
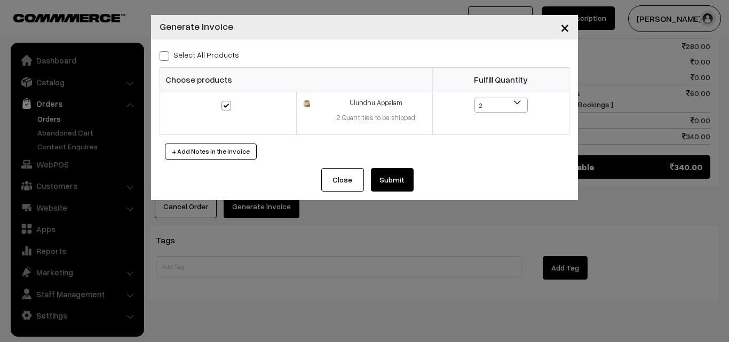
click at [399, 186] on button "Submit" at bounding box center [392, 179] width 43 height 23
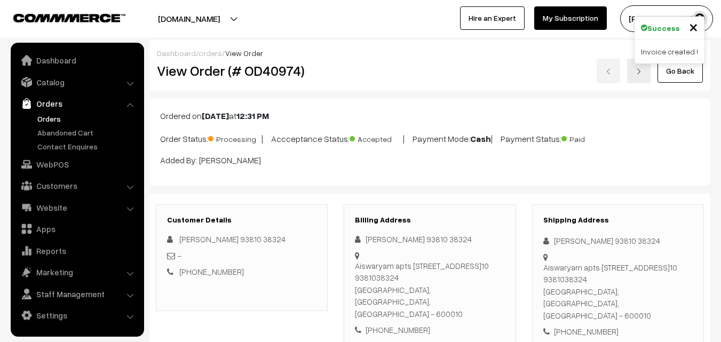
scroll to position [534, 0]
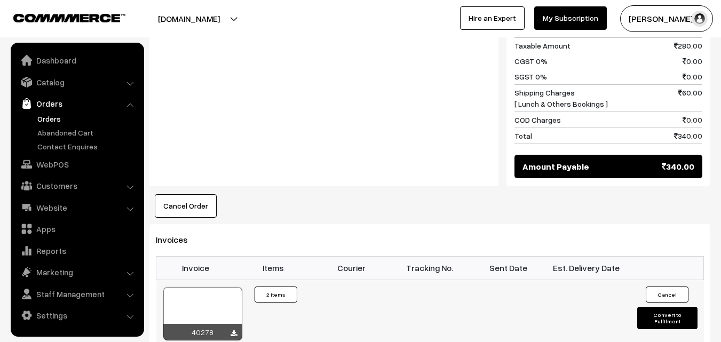
click at [223, 288] on div at bounding box center [202, 313] width 79 height 53
click at [59, 118] on link "Orders" at bounding box center [88, 118] width 106 height 11
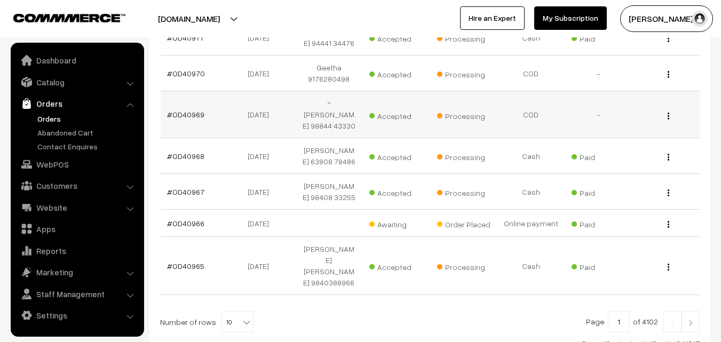
scroll to position [403, 0]
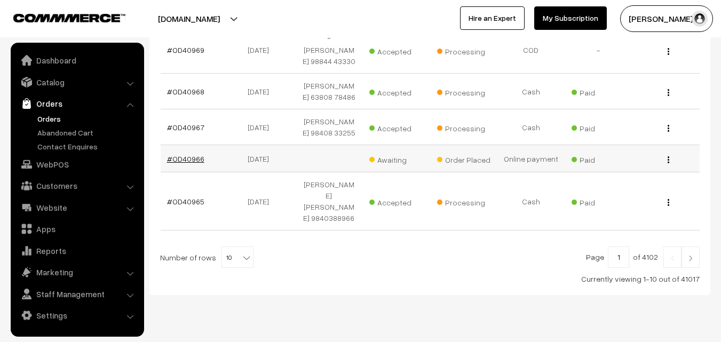
click at [200, 159] on link "#OD40966" at bounding box center [185, 158] width 37 height 9
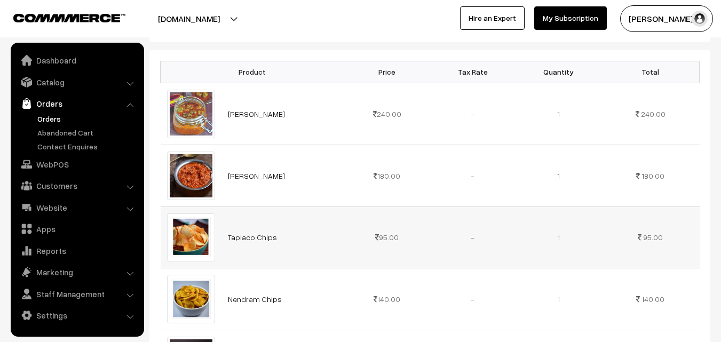
scroll to position [267, 0]
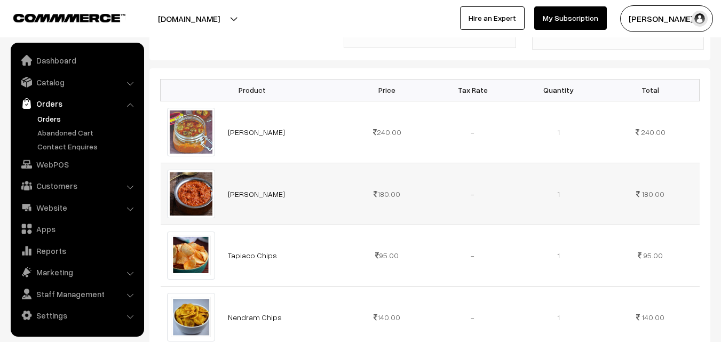
drag, startPoint x: 224, startPoint y: 215, endPoint x: 240, endPoint y: 217, distance: 15.6
click at [239, 217] on td "[PERSON_NAME]" at bounding box center [282, 194] width 123 height 62
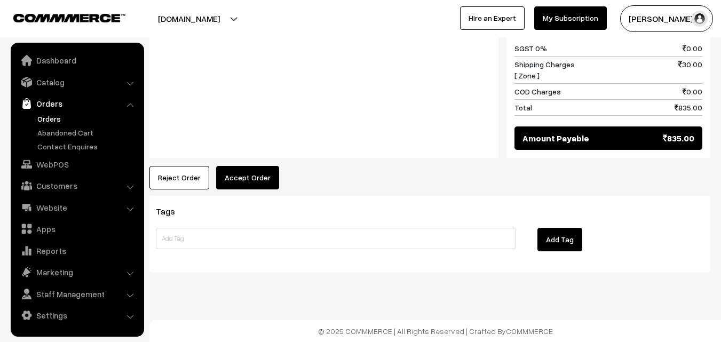
click at [257, 188] on button "Accept Order" at bounding box center [247, 177] width 63 height 23
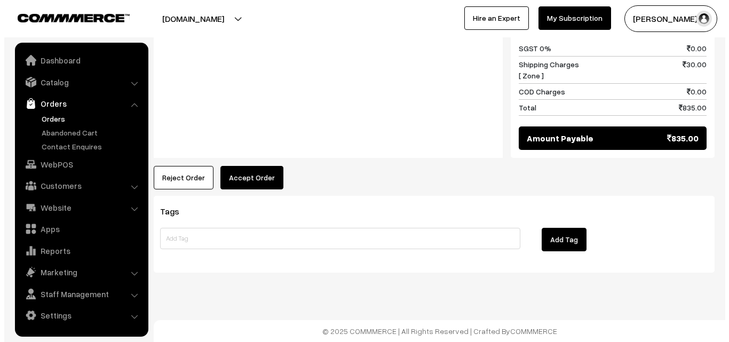
scroll to position [793, 0]
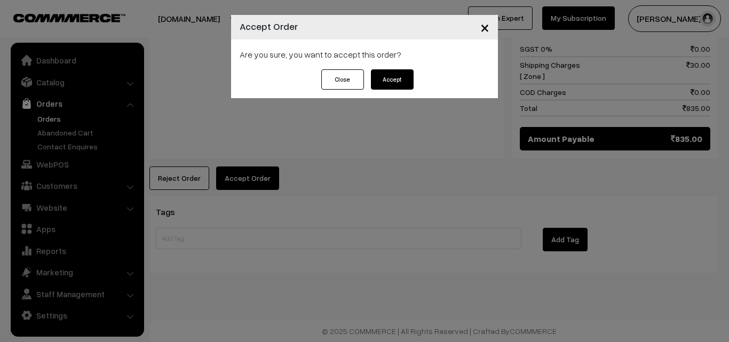
click at [396, 84] on button "Accept" at bounding box center [392, 79] width 43 height 20
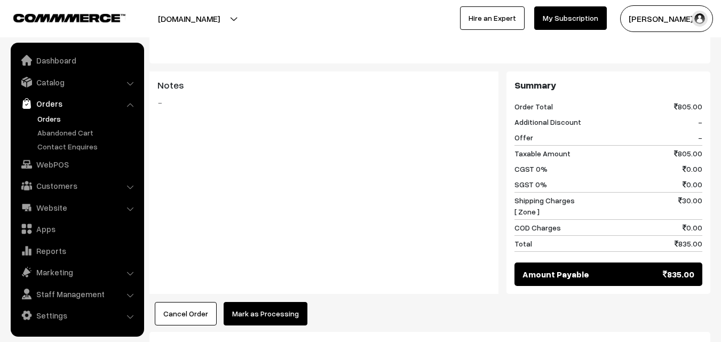
click at [271, 322] on button "Mark as Processing" at bounding box center [266, 313] width 84 height 23
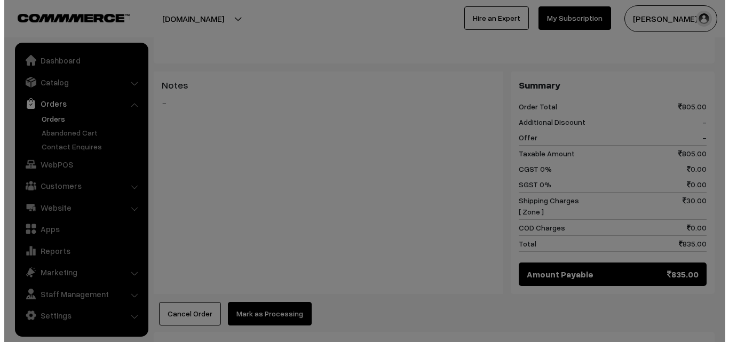
scroll to position [644, 0]
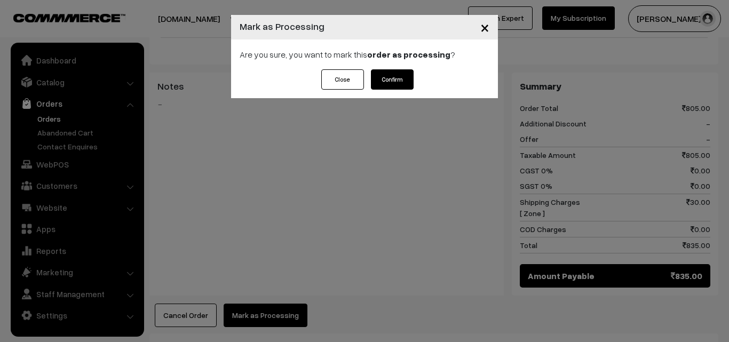
click at [411, 80] on button "Confirm" at bounding box center [392, 79] width 43 height 20
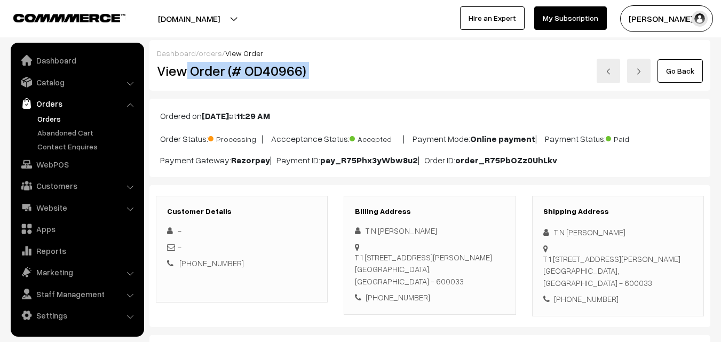
drag, startPoint x: 186, startPoint y: 70, endPoint x: 339, endPoint y: 83, distance: 154.3
click at [364, 70] on div "View Order (# OD40966) Go Back" at bounding box center [430, 71] width 562 height 25
copy div "Order (# OD40966)"
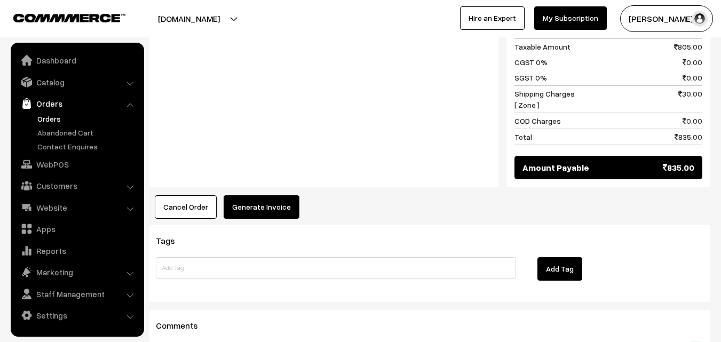
click at [274, 219] on button "Generate Invoice" at bounding box center [262, 206] width 76 height 23
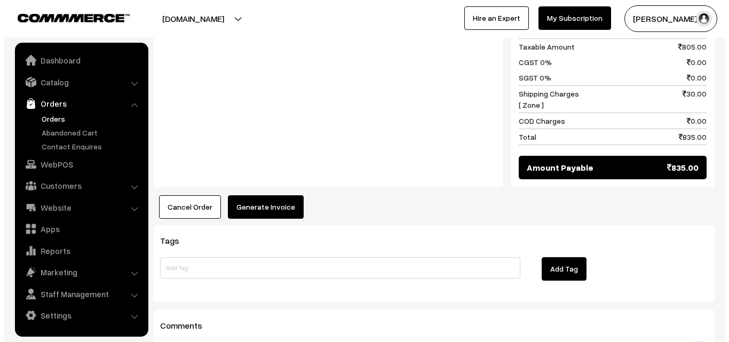
scroll to position [751, 0]
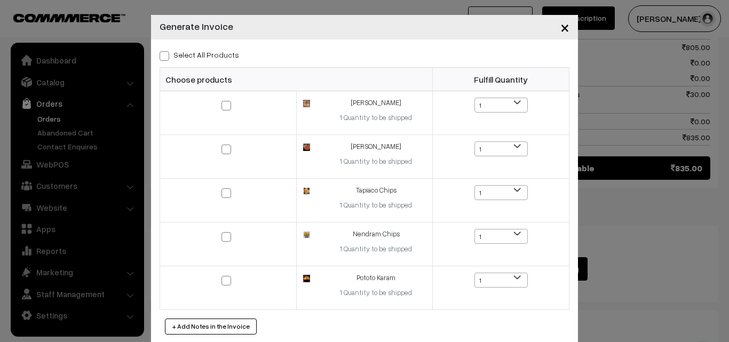
click at [216, 55] on label "Select All Products" at bounding box center [200, 54] width 80 height 11
click at [167, 55] on input "Select All Products" at bounding box center [163, 54] width 7 height 7
checkbox input "true"
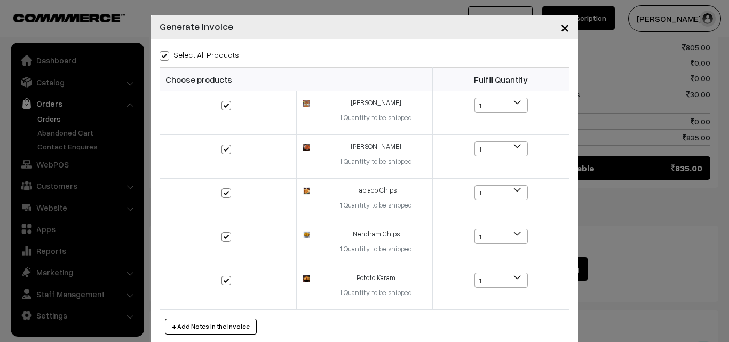
checkbox input "true"
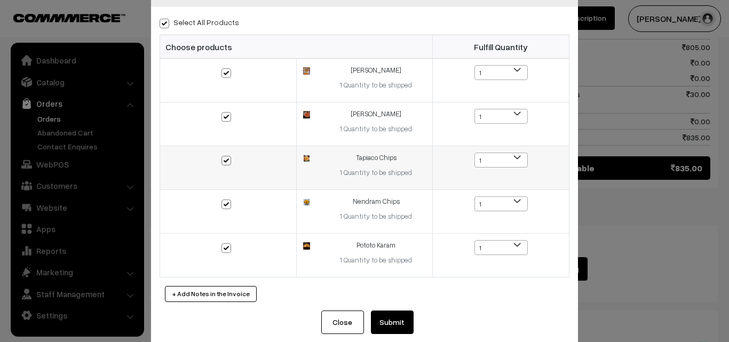
scroll to position [48, 0]
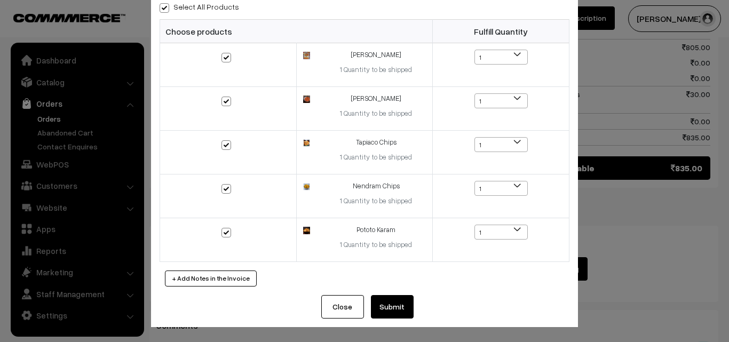
click at [383, 308] on button "Submit" at bounding box center [392, 306] width 43 height 23
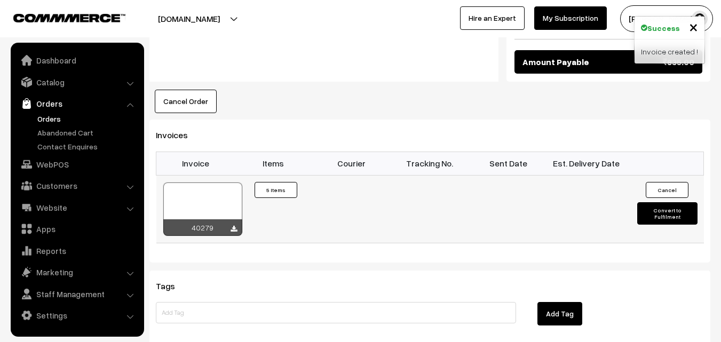
scroll to position [854, 0]
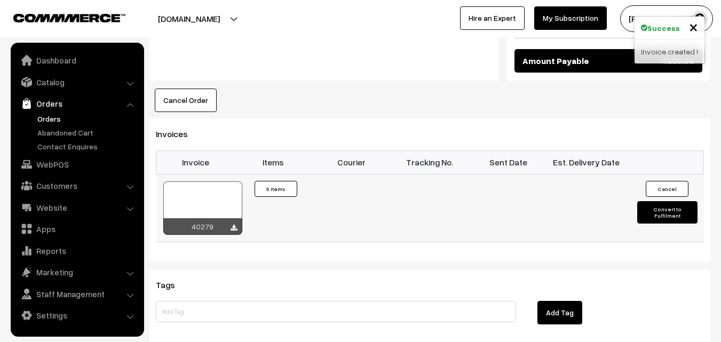
click at [221, 208] on div at bounding box center [202, 207] width 79 height 53
click at [56, 117] on link "Orders" at bounding box center [88, 118] width 106 height 11
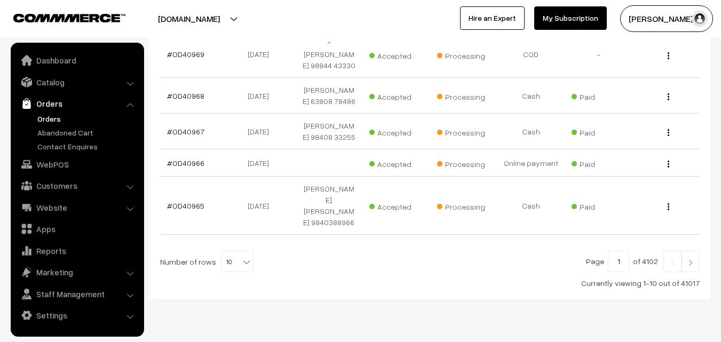
scroll to position [403, 0]
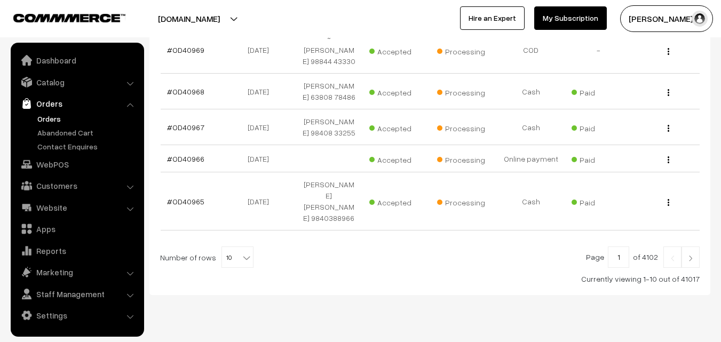
click at [224, 247] on span "10" at bounding box center [237, 257] width 31 height 21
select select "100"
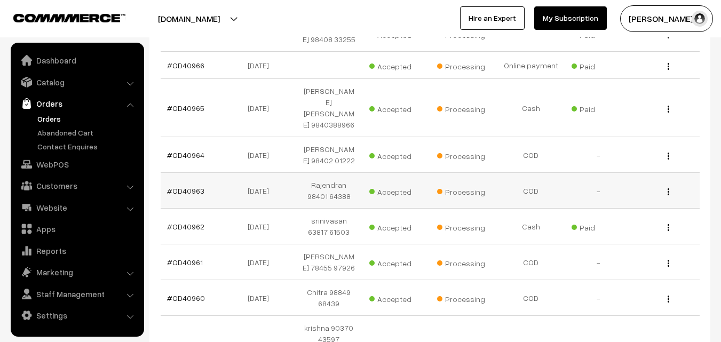
scroll to position [427, 0]
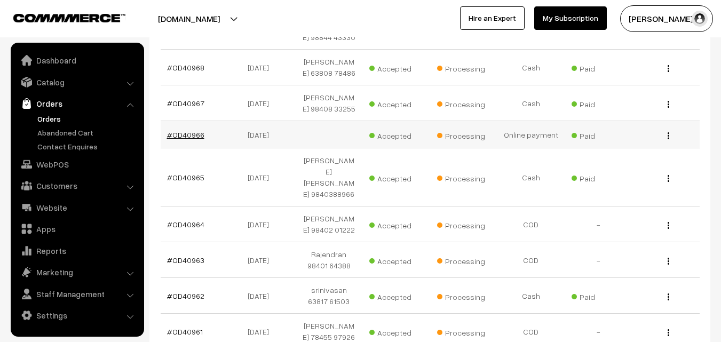
click at [181, 137] on link "#OD40966" at bounding box center [185, 134] width 37 height 9
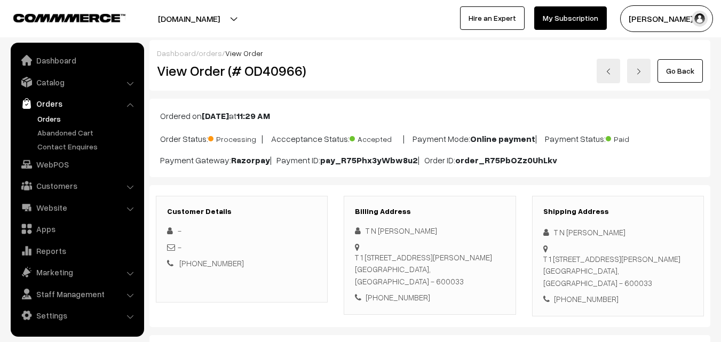
click at [47, 120] on link "Orders" at bounding box center [88, 118] width 106 height 11
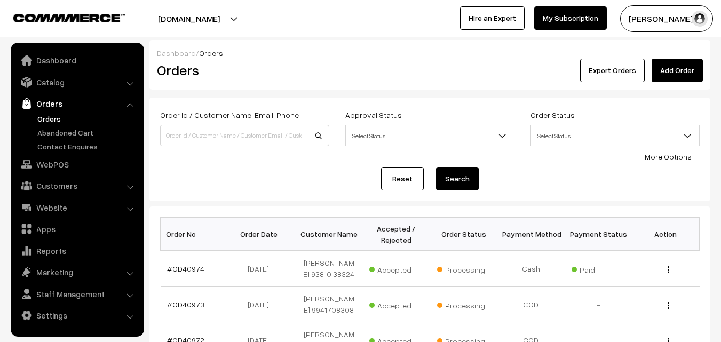
scroll to position [160, 0]
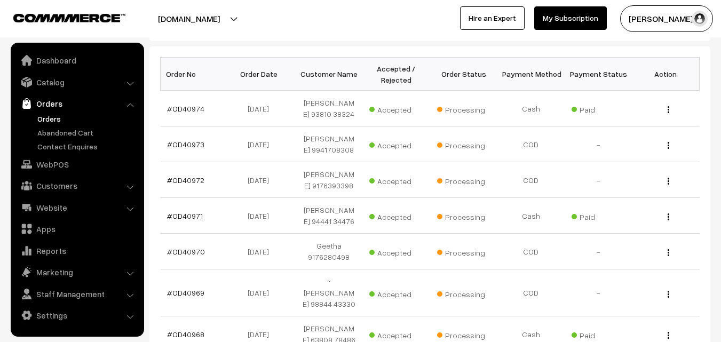
click at [69, 153] on ul "Dashboard Catalog" at bounding box center [77, 190] width 133 height 294
click at [62, 161] on link "WebPOS" at bounding box center [76, 164] width 127 height 19
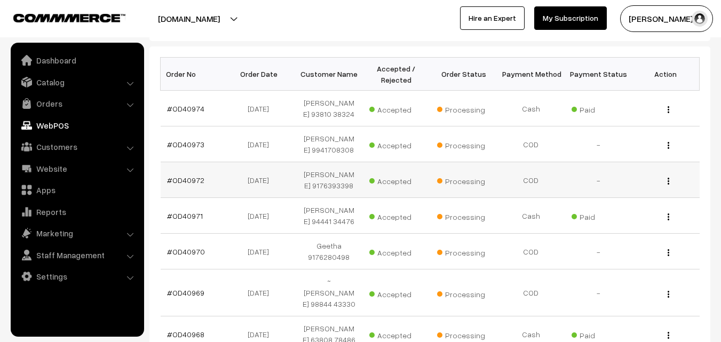
click at [229, 175] on td "[DATE]" at bounding box center [261, 180] width 67 height 36
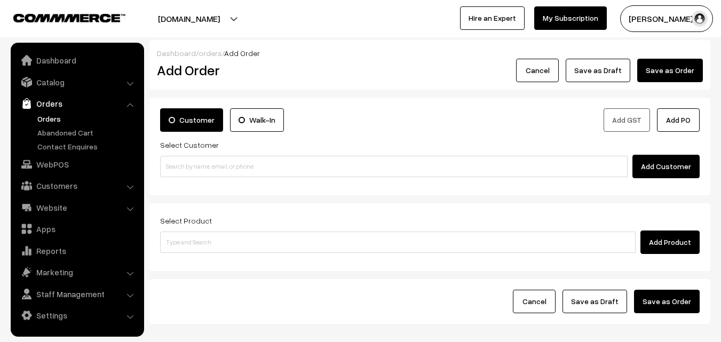
click at [223, 177] on div "Add Customer" at bounding box center [430, 166] width 540 height 23
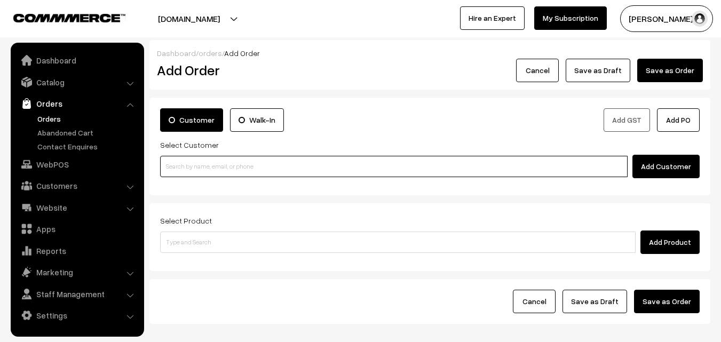
paste input "94444 82501"
click at [226, 163] on input "94444 82501" at bounding box center [394, 166] width 468 height 21
click at [193, 165] on input "94444 82501" at bounding box center [394, 166] width 468 height 21
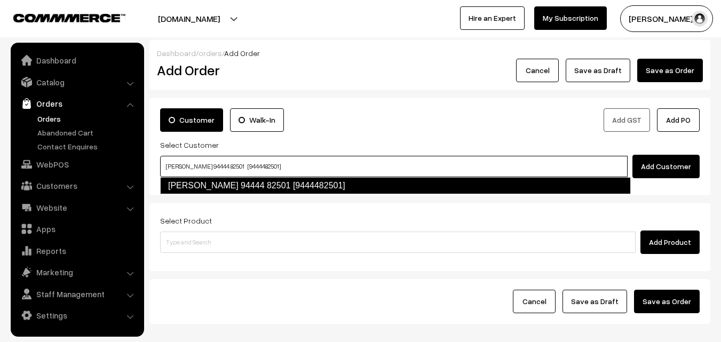
type input "Venkatesan 94444 82501 [9444482501]"
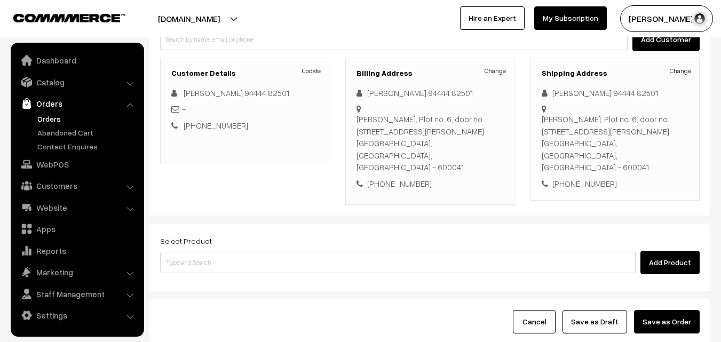
scroll to position [160, 0]
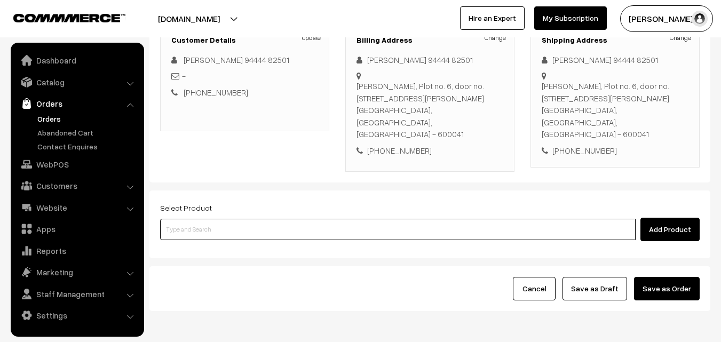
click at [273, 223] on input at bounding box center [398, 229] width 476 height 21
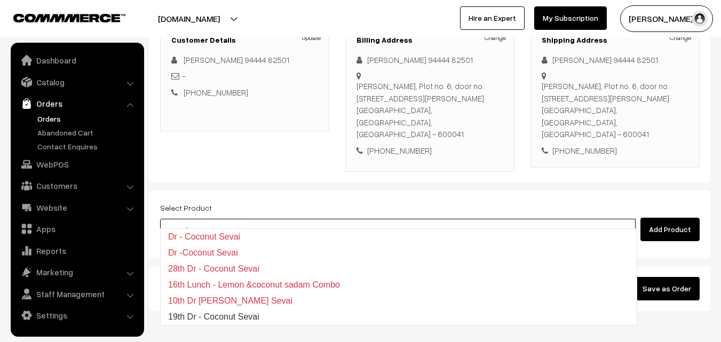
type input "19th Dr - Coconut Sevai"
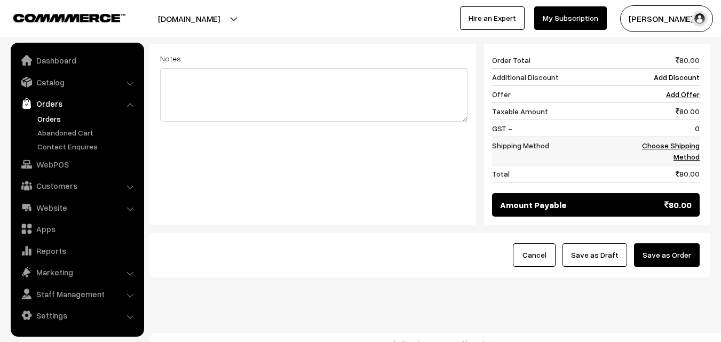
scroll to position [454, 0]
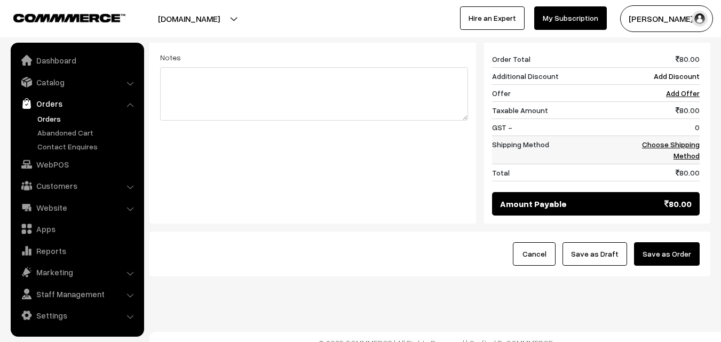
click at [688, 140] on link "Choose Shipping Method" at bounding box center [671, 150] width 58 height 20
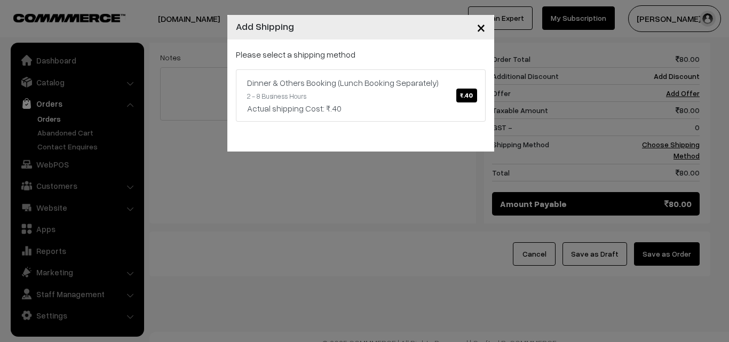
click at [320, 66] on div "Please select a shipping method Dinner & Others Booking (Lunch Booking Separate…" at bounding box center [361, 85] width 250 height 74
click at [413, 124] on div "Please select a shipping method Dinner & Others Booking (Lunch Booking Separate…" at bounding box center [360, 95] width 267 height 112
click at [370, 70] on link "Dinner & Others Booking (Lunch Booking Separately) ₹.40 2 - 8 Business Hours Ac…" at bounding box center [361, 95] width 250 height 52
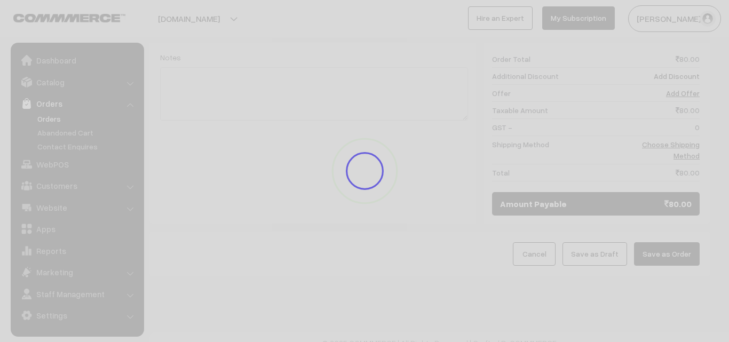
click at [368, 80] on div at bounding box center [364, 171] width 729 height 342
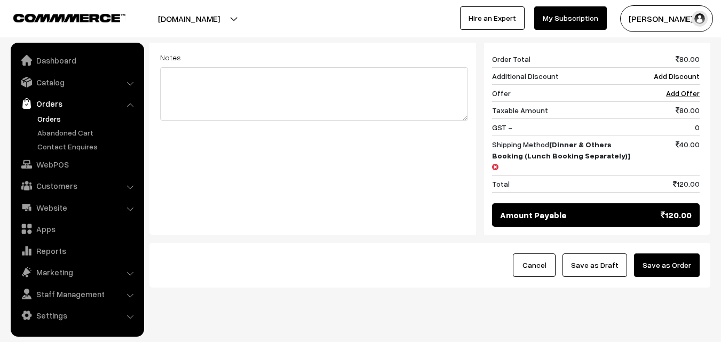
click at [608, 253] on button "Save as Draft" at bounding box center [595, 264] width 65 height 23
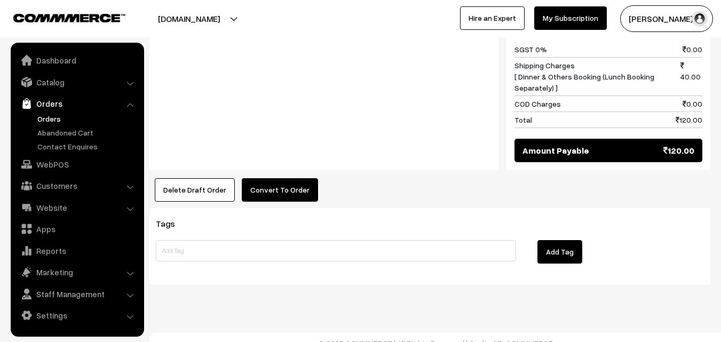
click at [307, 182] on button "Convert To Order" at bounding box center [280, 189] width 76 height 23
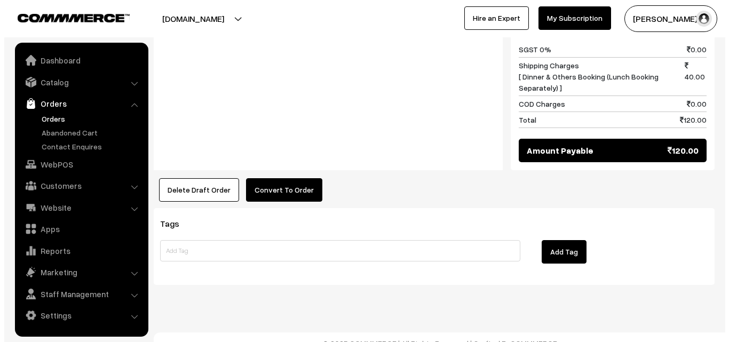
scroll to position [562, 0]
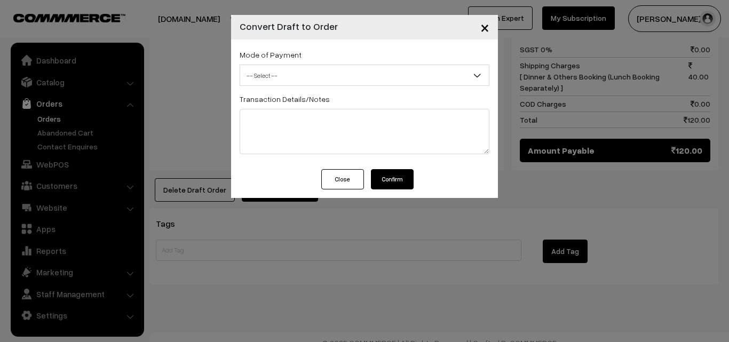
click at [362, 73] on span "-- Select --" at bounding box center [364, 75] width 249 height 19
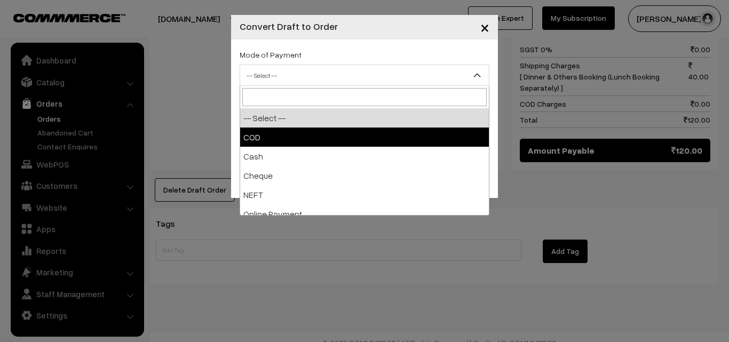
select select "1"
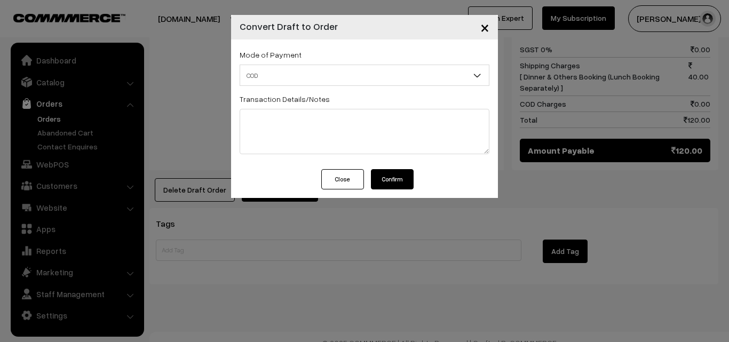
click at [390, 177] on button "Confirm" at bounding box center [392, 179] width 43 height 20
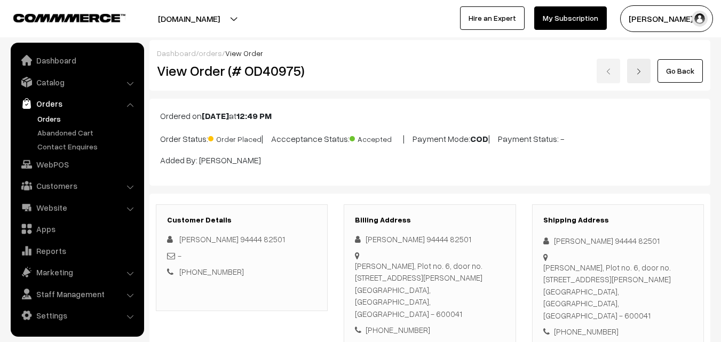
scroll to position [561, 0]
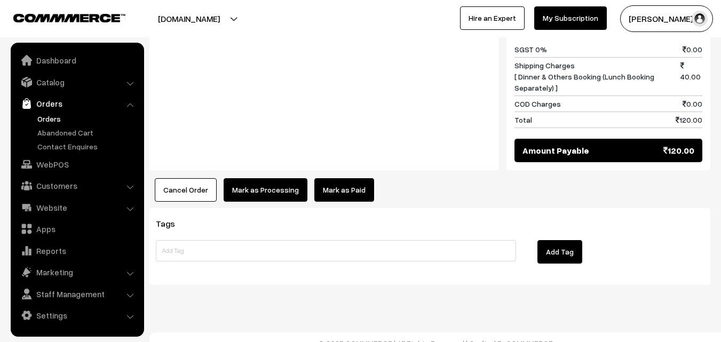
click at [266, 178] on button "Mark as Processing" at bounding box center [266, 189] width 84 height 23
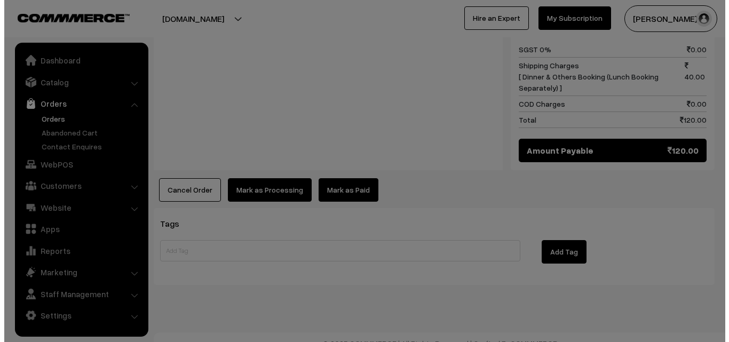
scroll to position [562, 0]
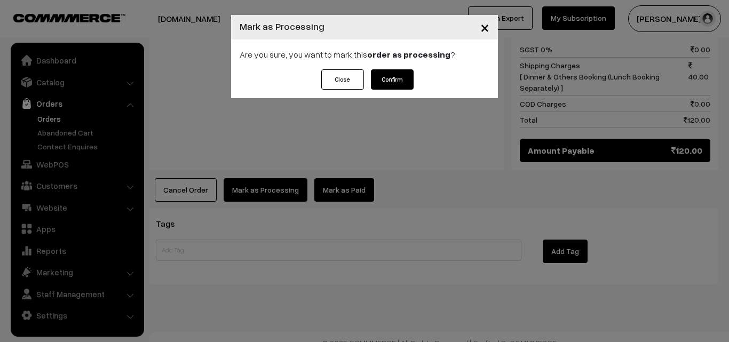
click at [407, 80] on button "Confirm" at bounding box center [392, 79] width 43 height 20
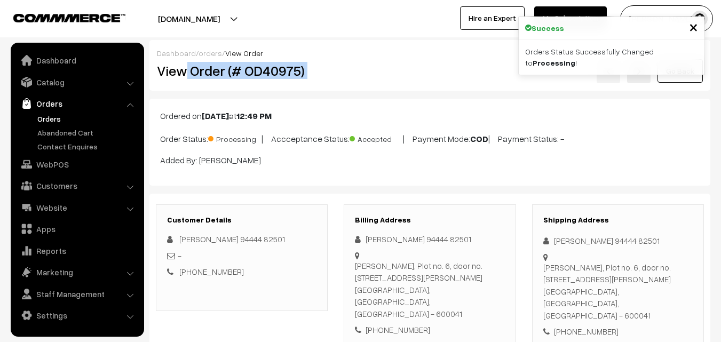
drag, startPoint x: 188, startPoint y: 67, endPoint x: 395, endPoint y: 83, distance: 207.6
click at [417, 81] on div "View Order (# OD40975) Go Back" at bounding box center [430, 71] width 562 height 25
copy div "Order (# OD40975)"
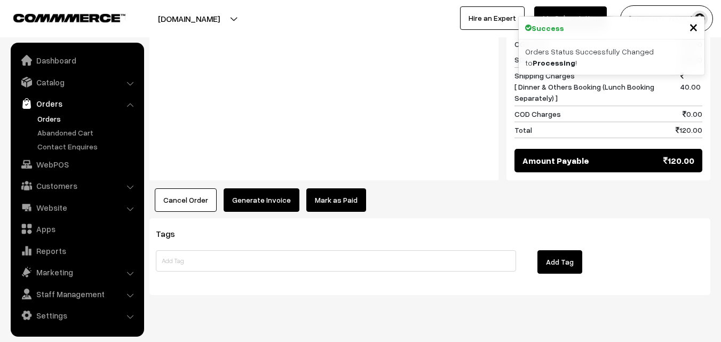
scroll to position [561, 0]
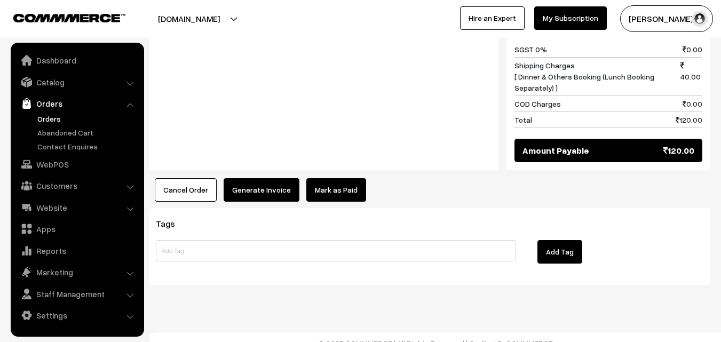
click at [276, 208] on div "Tags Add Tag" at bounding box center [429, 246] width 561 height 76
click at [274, 182] on button "Generate Invoice" at bounding box center [262, 189] width 76 height 23
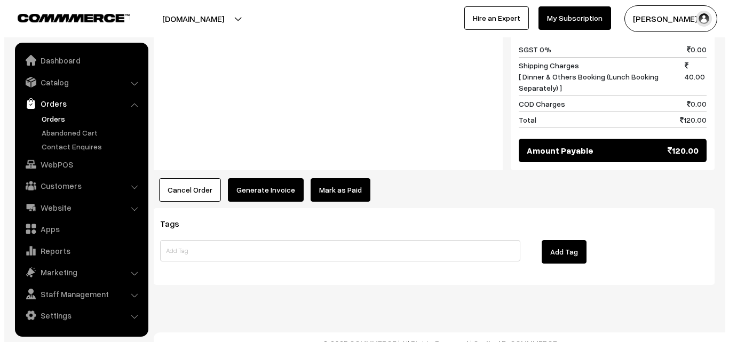
scroll to position [562, 0]
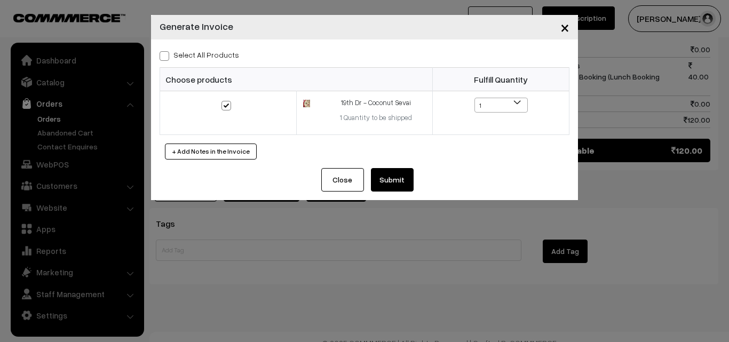
click at [400, 179] on button "Submit" at bounding box center [392, 179] width 43 height 23
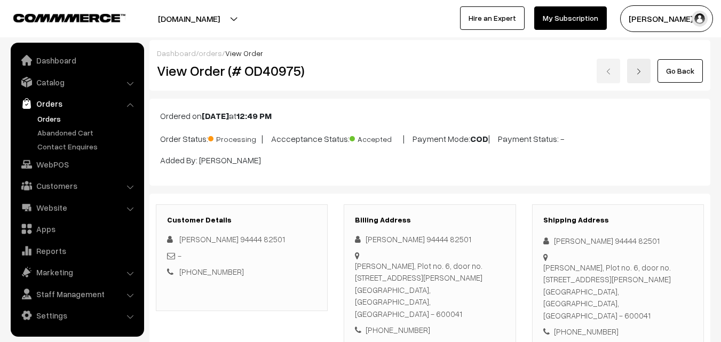
scroll to position [561, 0]
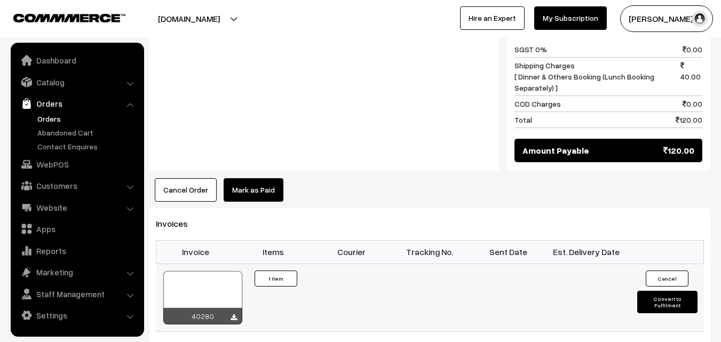
click at [181, 286] on div at bounding box center [202, 297] width 79 height 53
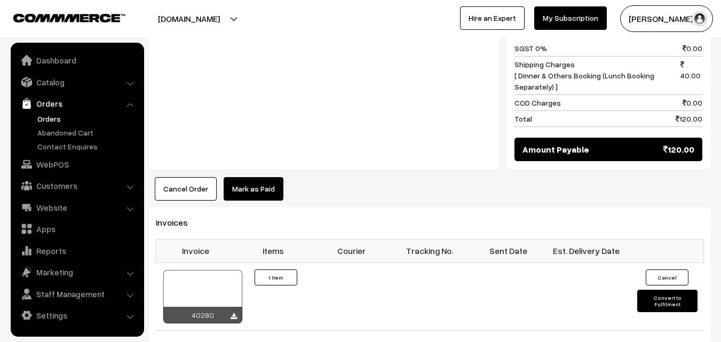
click at [54, 120] on link "Orders" at bounding box center [88, 118] width 106 height 11
